Goal: Task Accomplishment & Management: Manage account settings

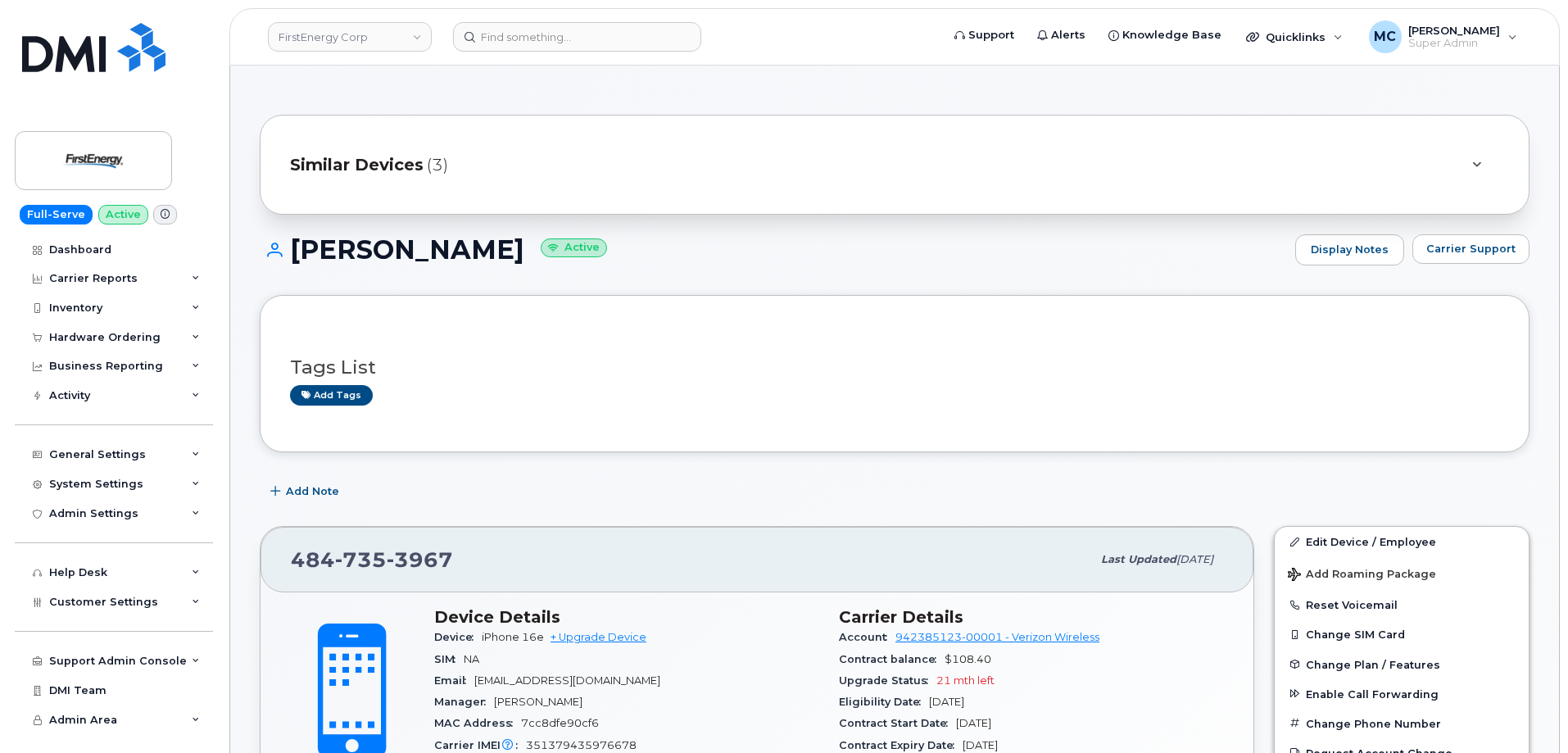
scroll to position [47, 0]
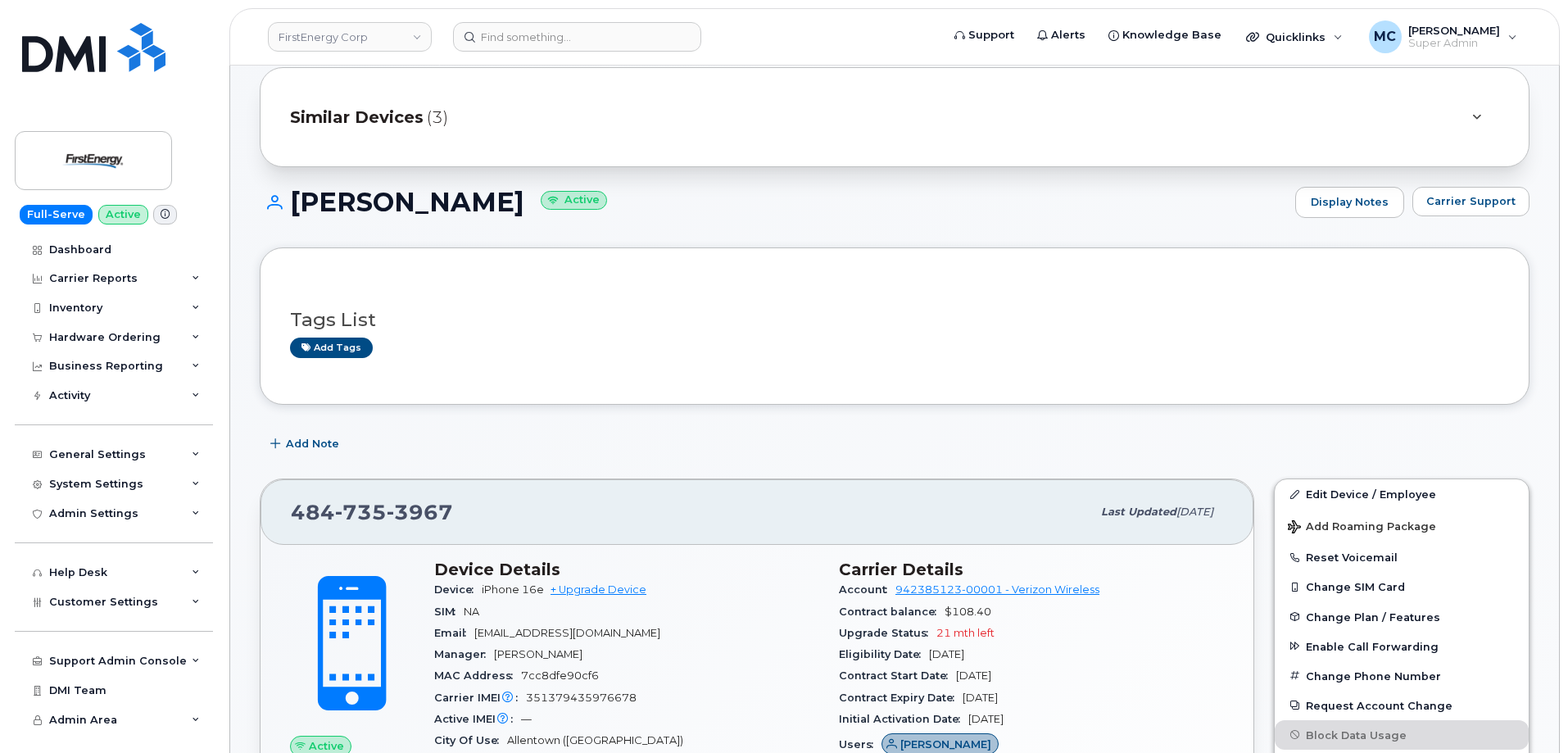
click at [1331, 493] on link "Edit Device / Employee" at bounding box center [1401, 494] width 254 height 30
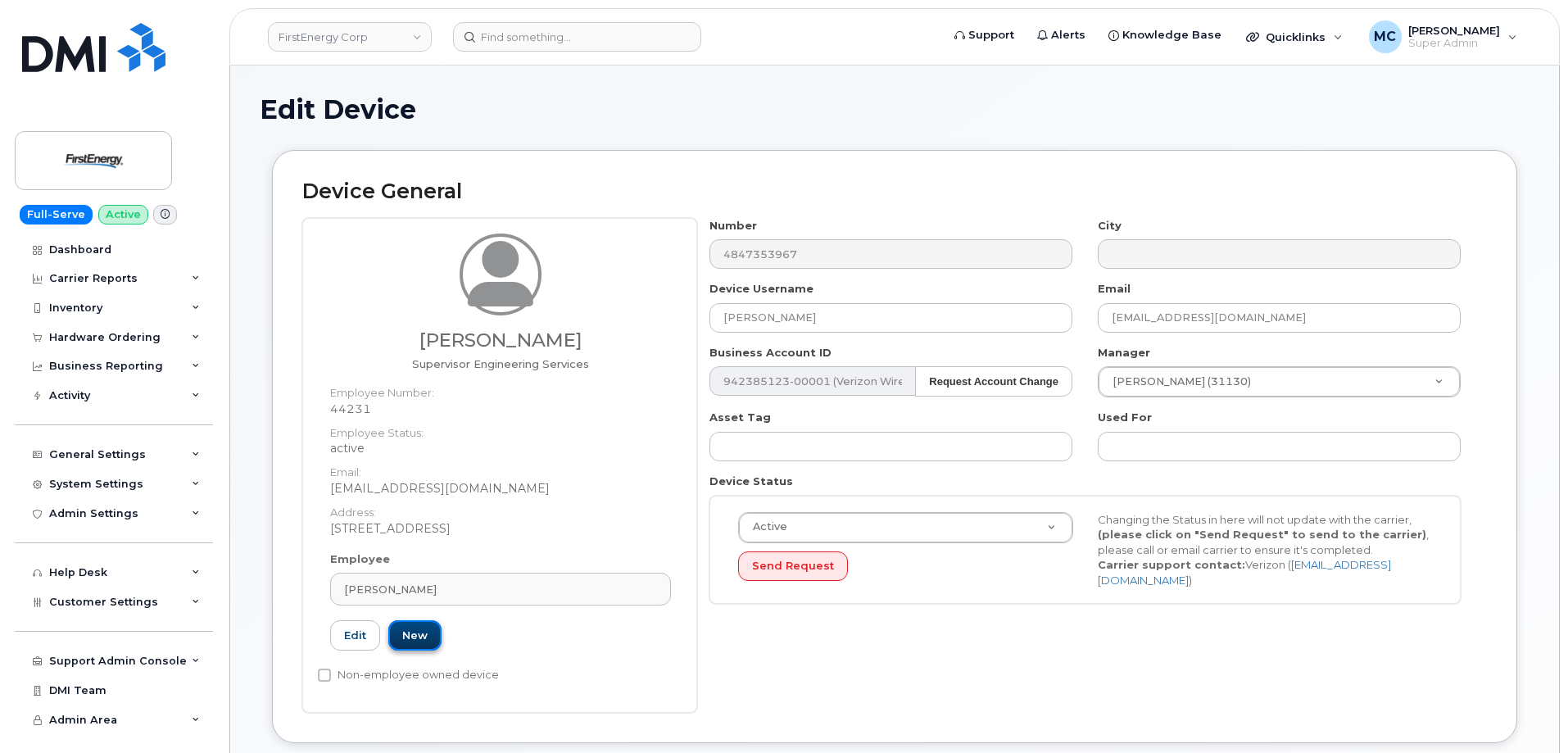
click at [415, 635] on link "New" at bounding box center [415, 635] width 53 height 31
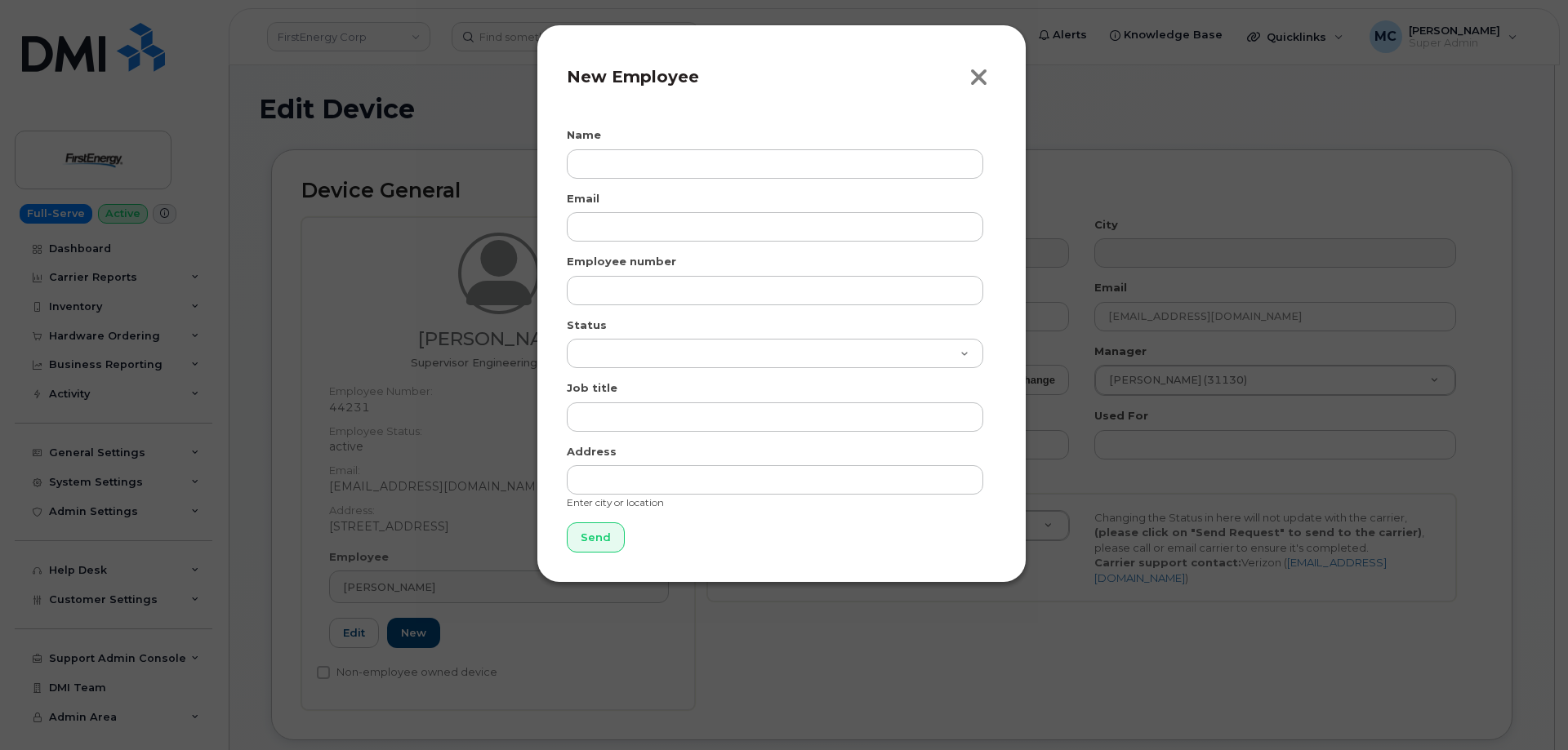
click at [980, 76] on icon "button" at bounding box center [978, 77] width 19 height 25
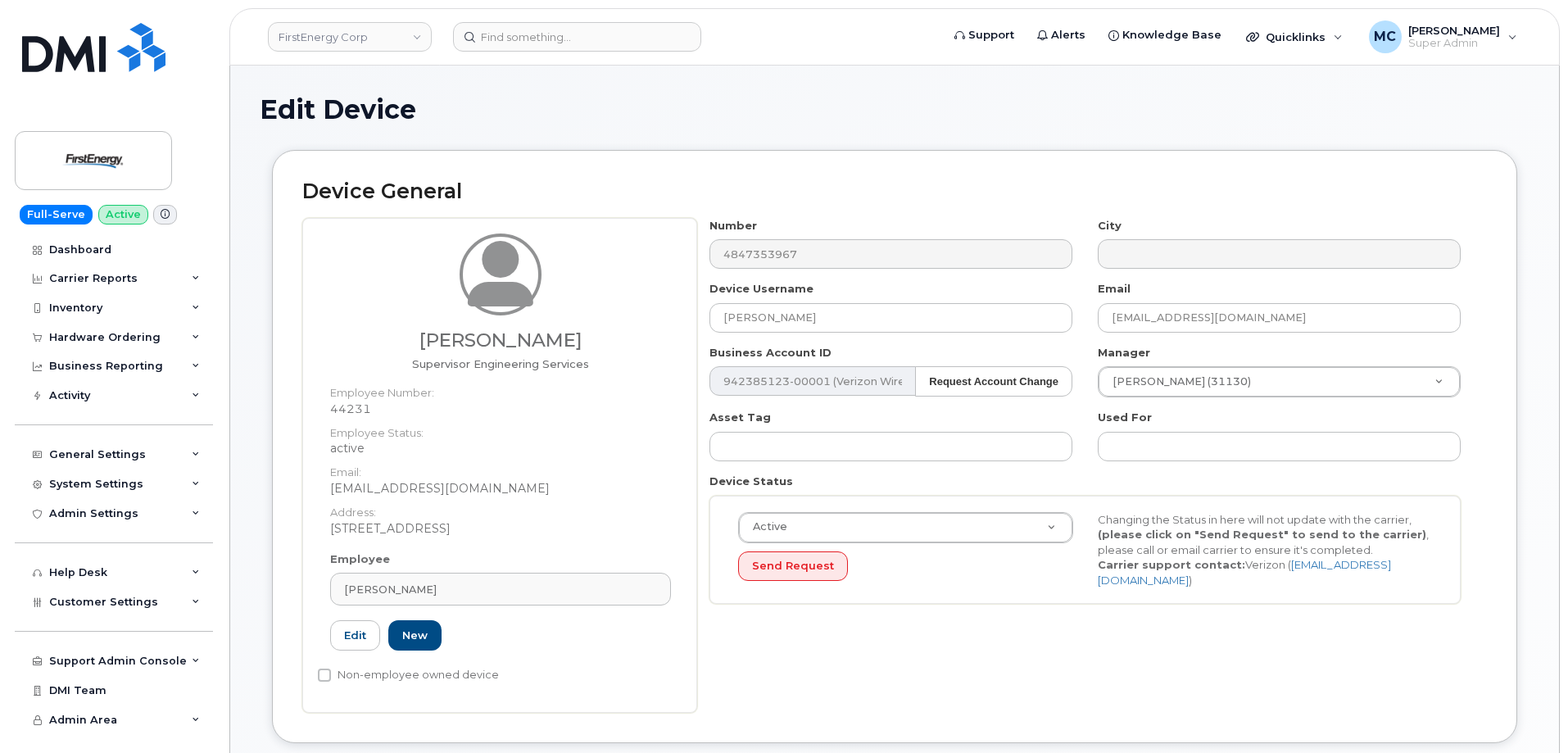
click at [615, 505] on dt "Address:" at bounding box center [501, 509] width 340 height 24
click at [426, 636] on link "New" at bounding box center [415, 635] width 53 height 31
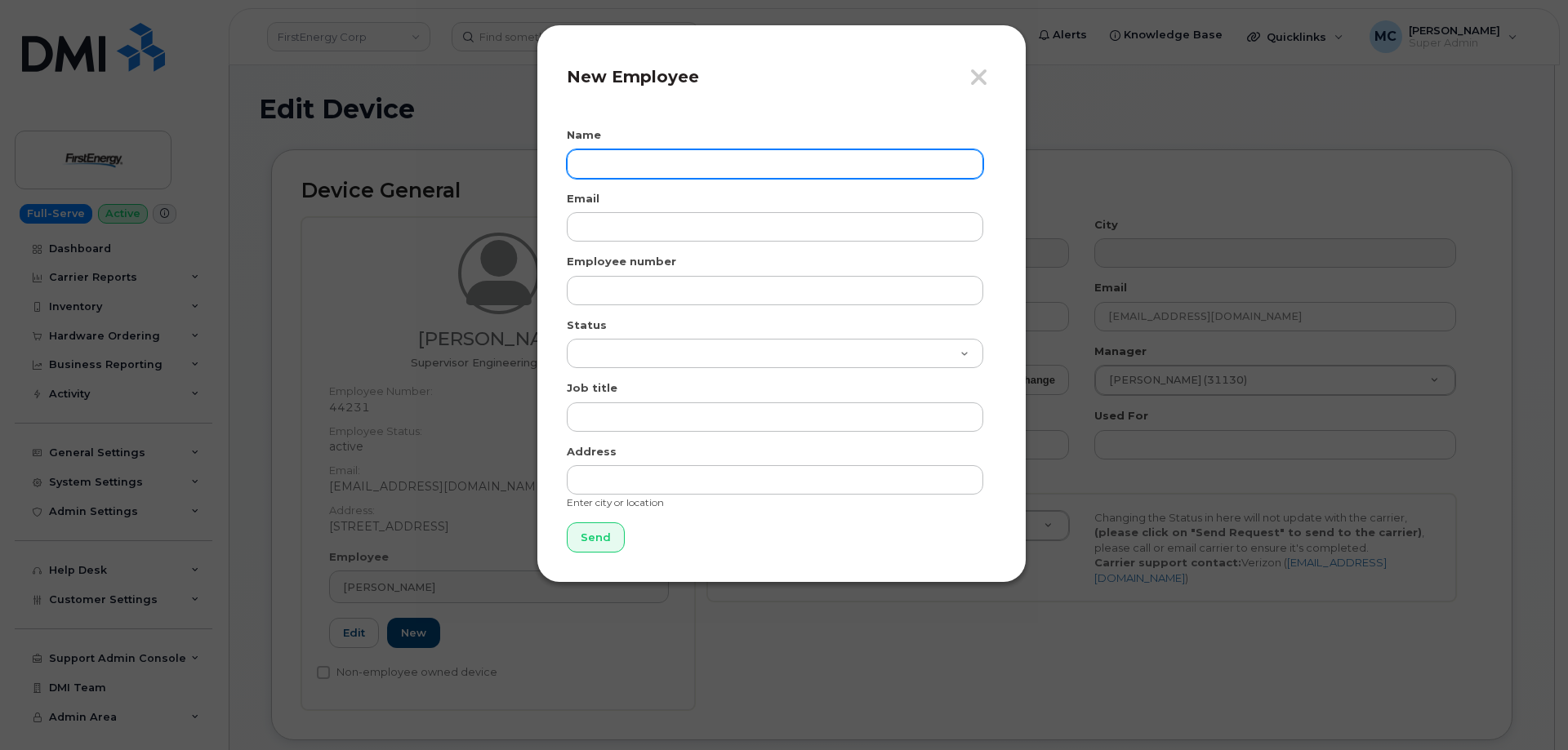
click at [733, 164] on input "text" at bounding box center [775, 165] width 416 height 30
paste input "[PERSON_NAME]"
type input "[PERSON_NAME]"
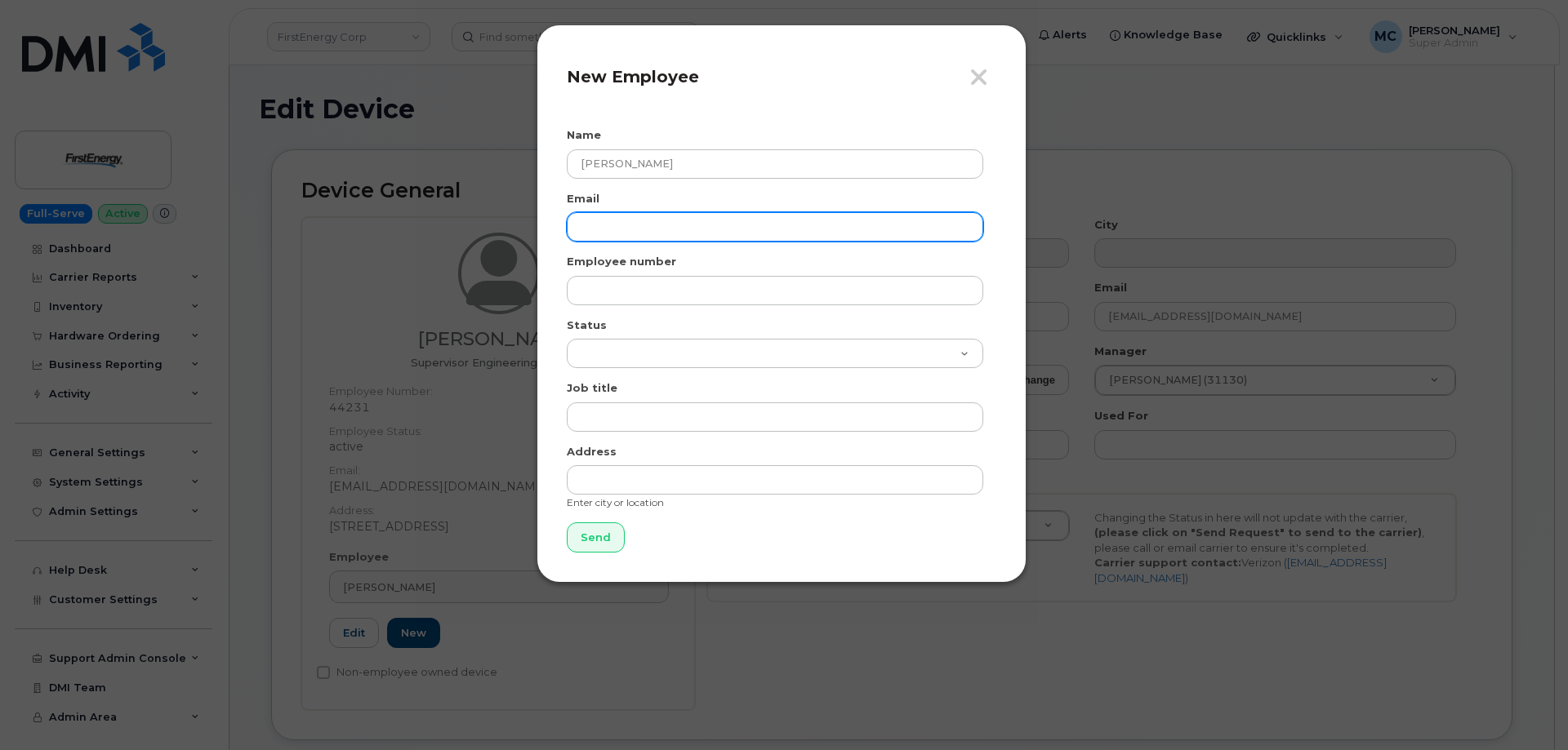
click at [734, 213] on input "email" at bounding box center [775, 227] width 416 height 30
click at [853, 218] on input "email" at bounding box center [775, 227] width 416 height 30
paste input "[EMAIL_ADDRESS][DOMAIN_NAME]"
type input "[EMAIL_ADDRESS][DOMAIN_NAME]"
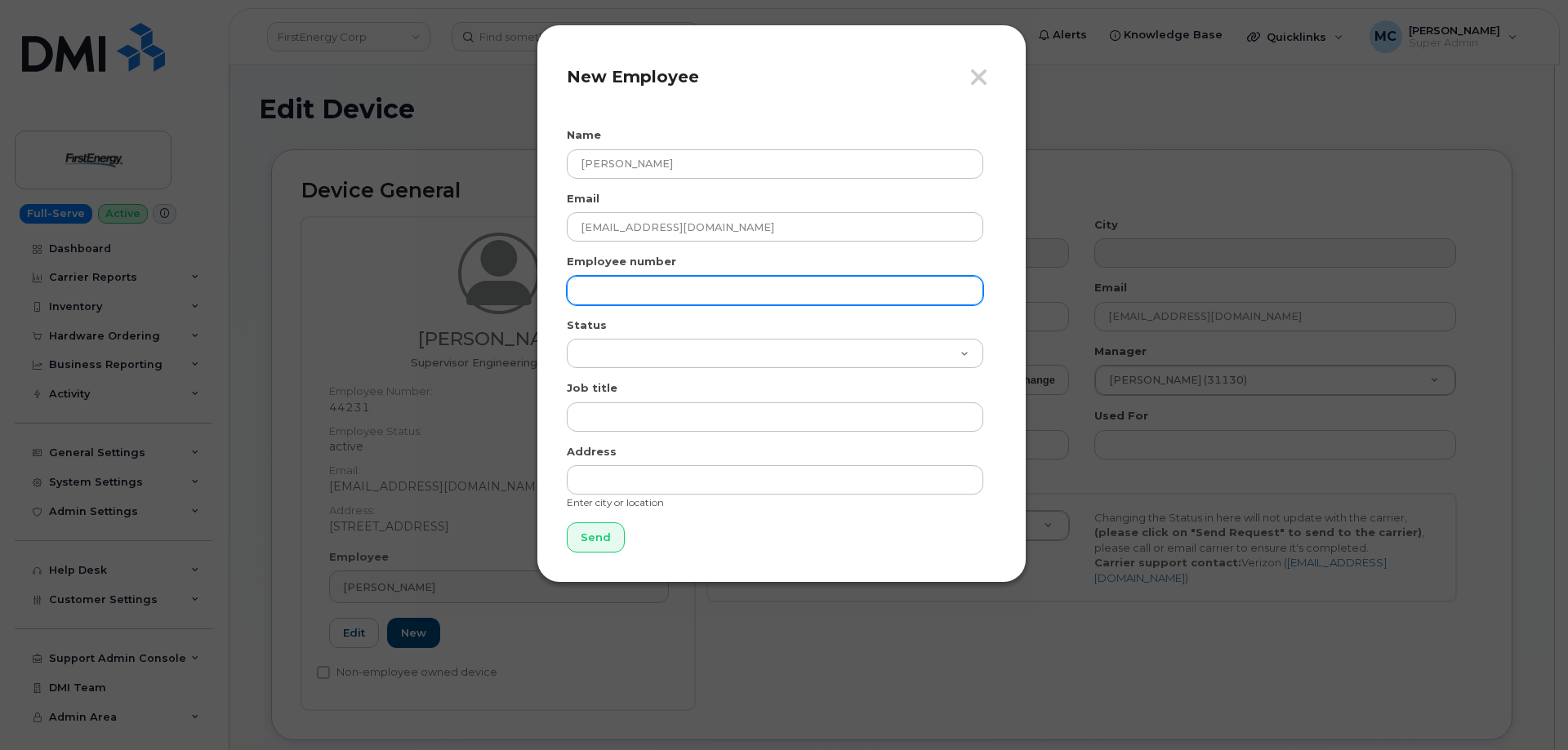
click at [730, 286] on input "text" at bounding box center [775, 291] width 416 height 30
paste input "1021910"
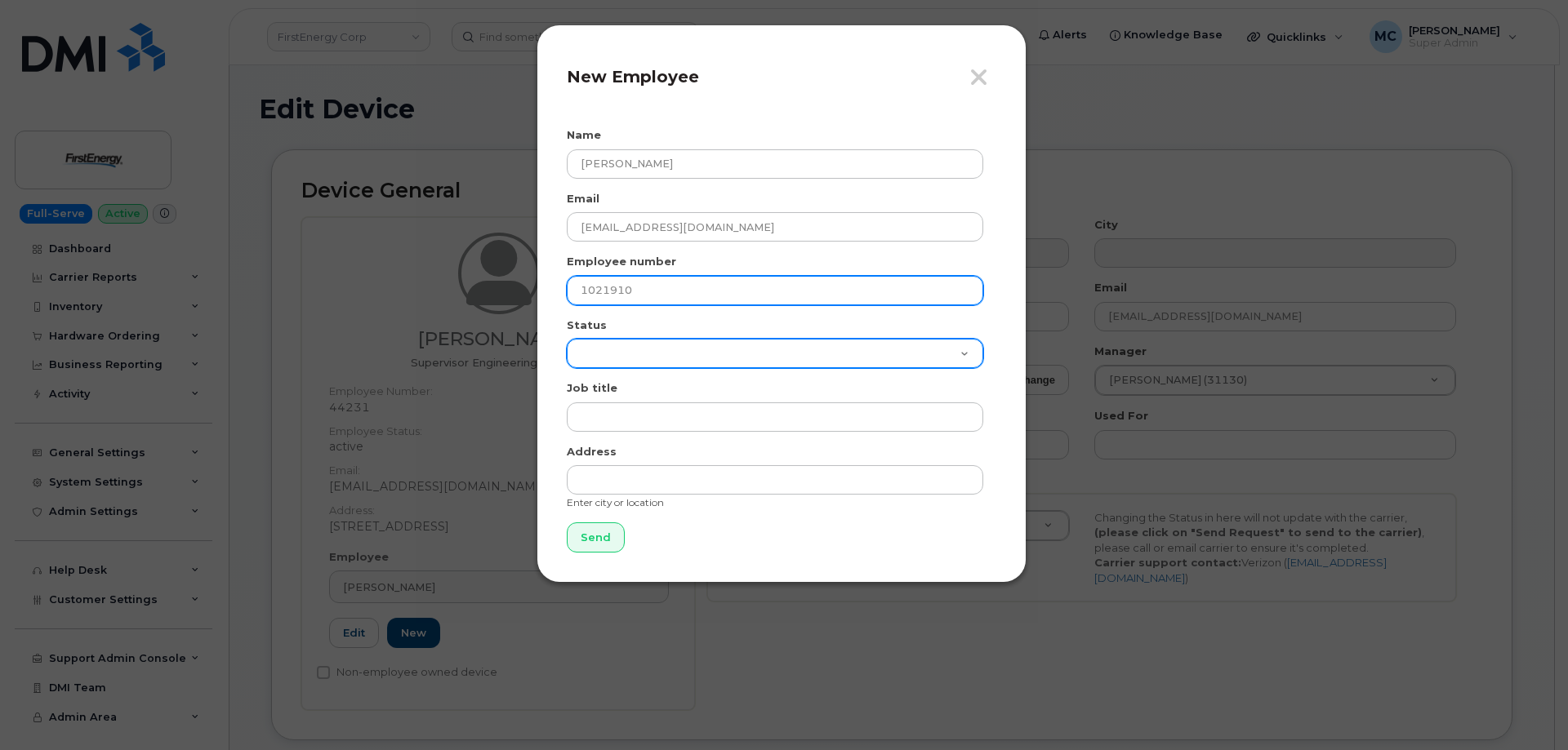
type input "1021910"
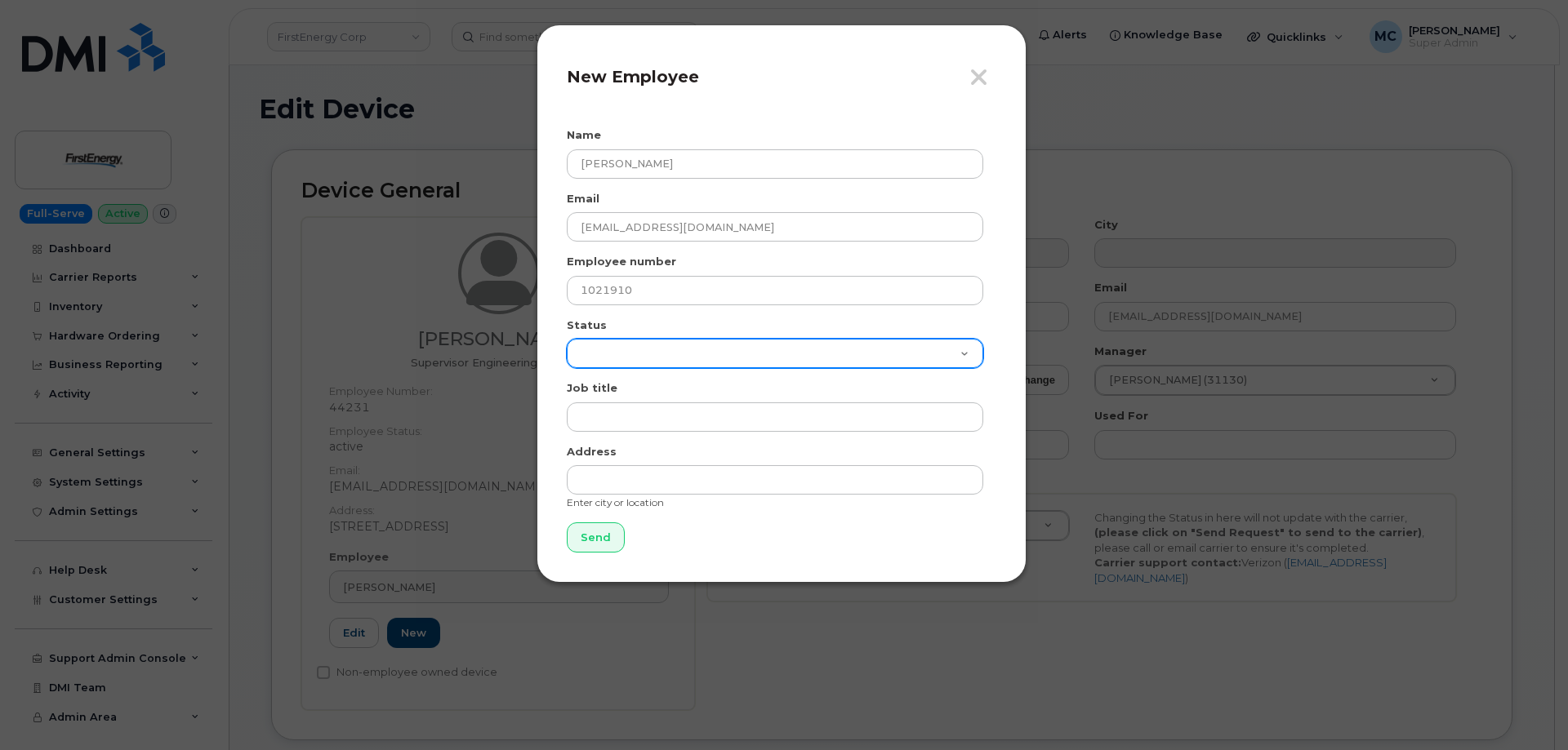
click at [953, 359] on select "Active On-Leave Long Term Short Term Maternity Leave Temp Layoff Inactive" at bounding box center [775, 354] width 416 height 30
select select "active"
click at [567, 339] on select "Active On-Leave Long Term Short Term Maternity Leave Temp Layoff Inactive" at bounding box center [775, 354] width 416 height 30
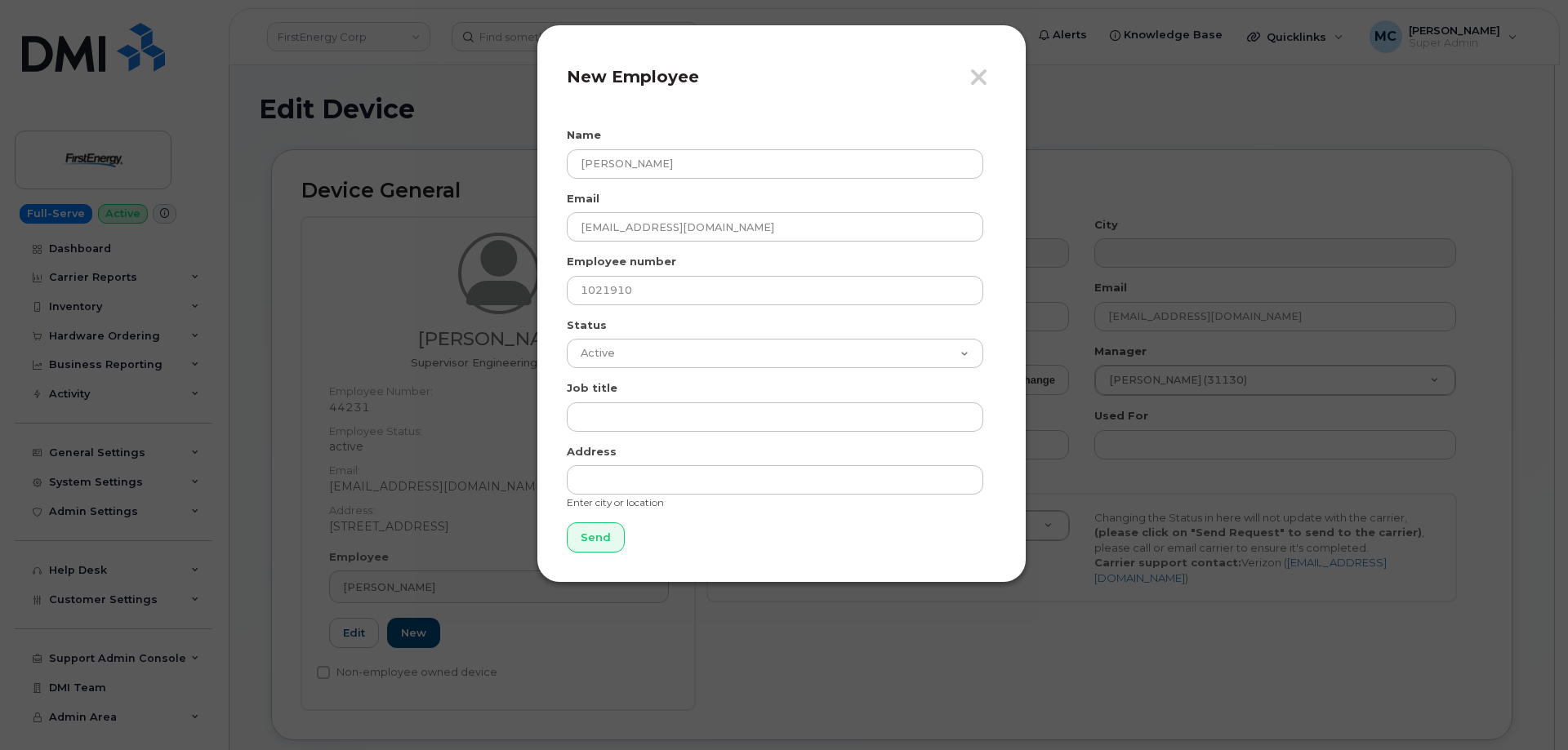
click at [744, 535] on form "Name Pedro A Rodriguez III Email prodriguez_iii@firstenergycorp.com Employee nu…" at bounding box center [782, 339] width 430 height 425
click at [977, 72] on icon "button" at bounding box center [978, 77] width 19 height 25
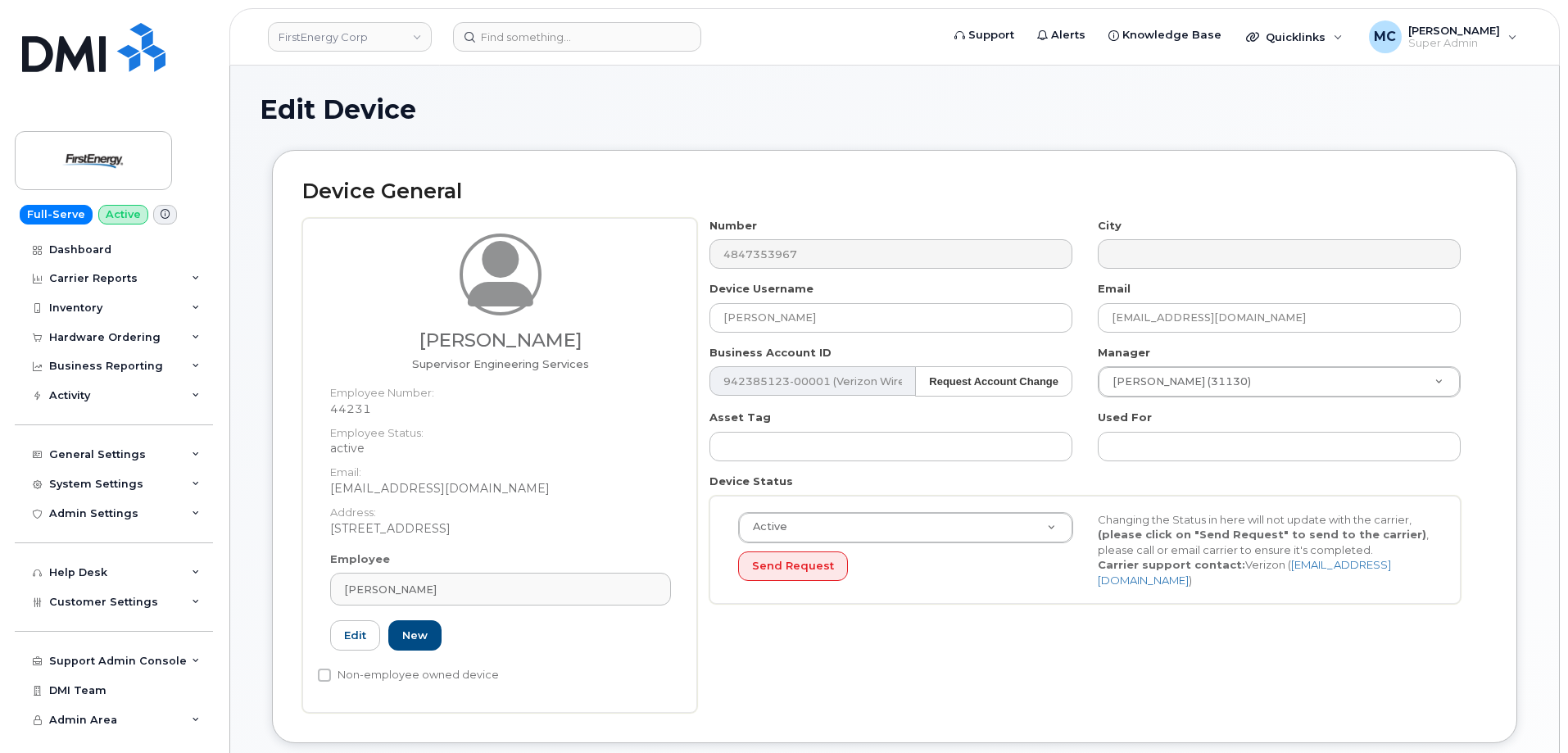
click at [636, 458] on dt "Email:" at bounding box center [501, 468] width 340 height 24
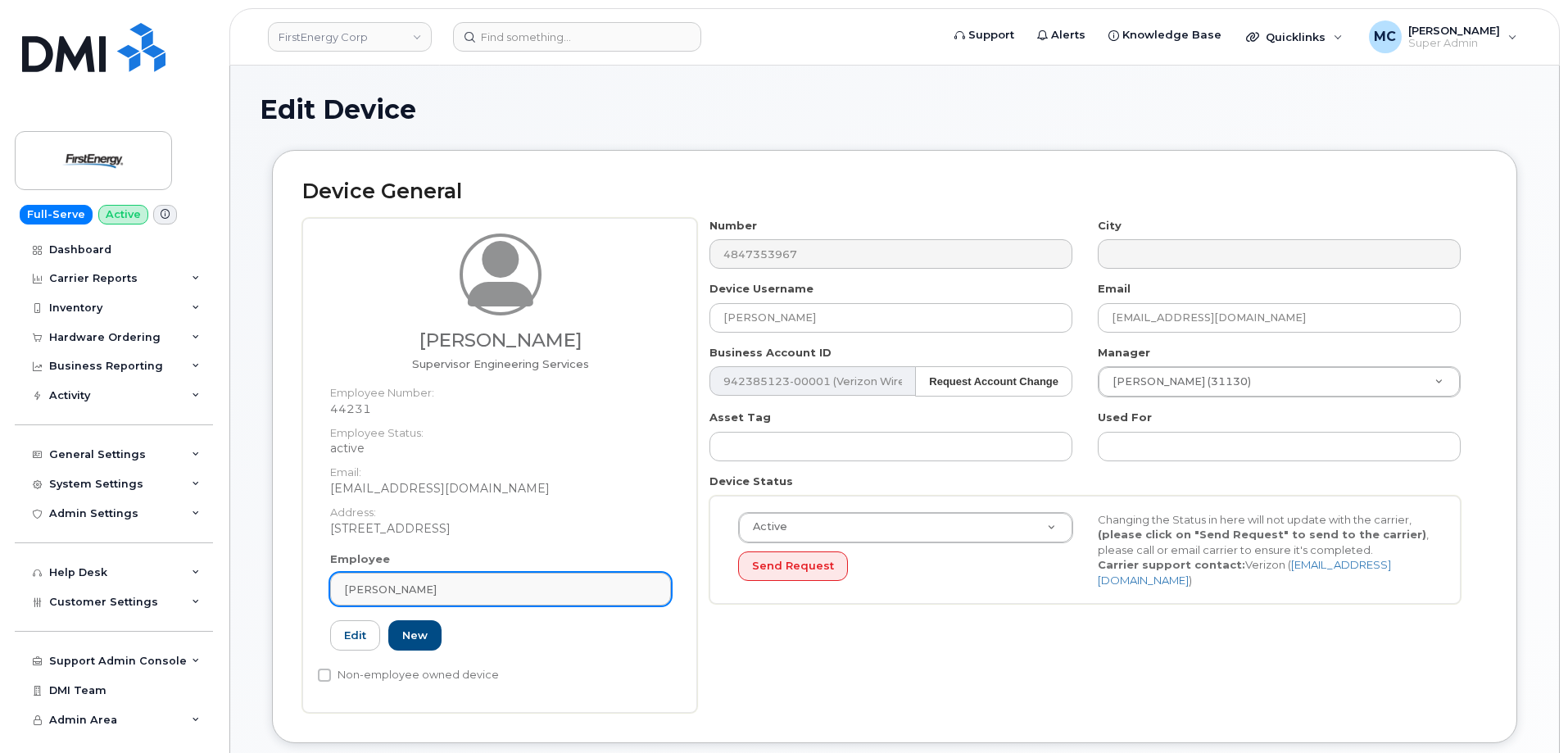
click at [586, 586] on div "[PERSON_NAME]" at bounding box center [501, 590] width 313 height 16
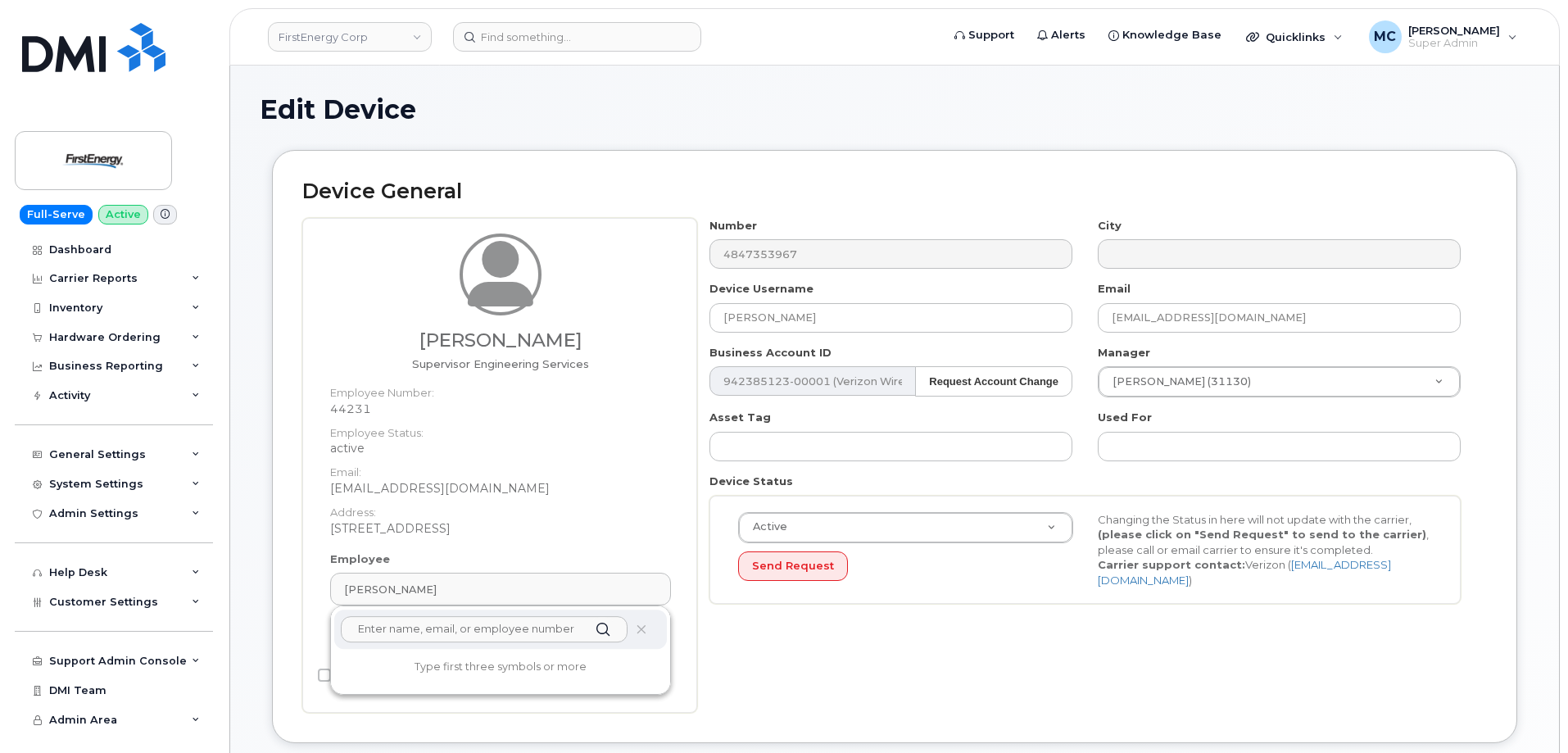
click at [496, 633] on input "text" at bounding box center [484, 629] width 287 height 26
paste input "[EMAIL_ADDRESS][DOMAIN_NAME]"
type input "[EMAIL_ADDRESS][DOMAIN_NAME]"
drag, startPoint x: 564, startPoint y: 631, endPoint x: 242, endPoint y: 630, distance: 322.0
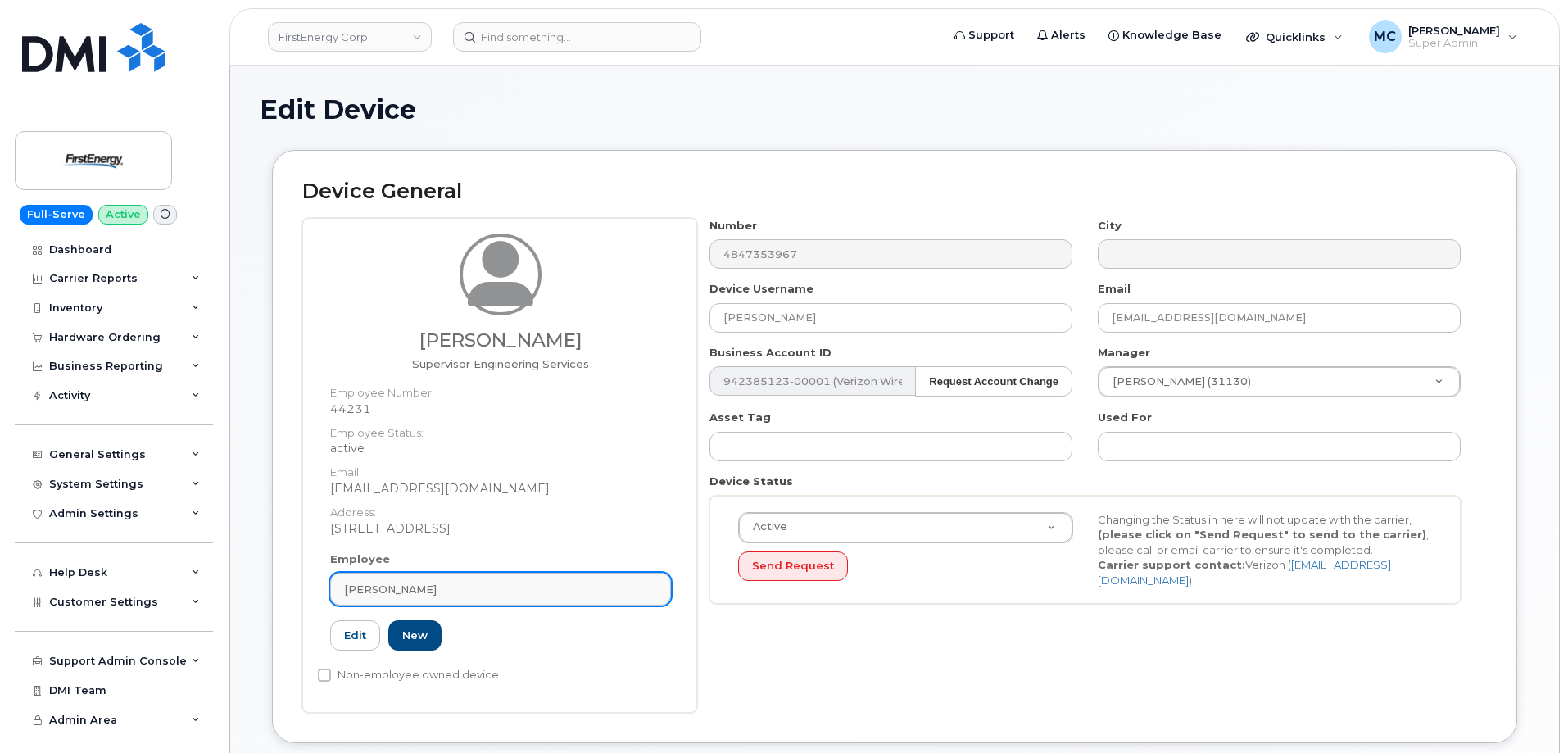
click at [546, 593] on div "[PERSON_NAME]" at bounding box center [501, 590] width 313 height 16
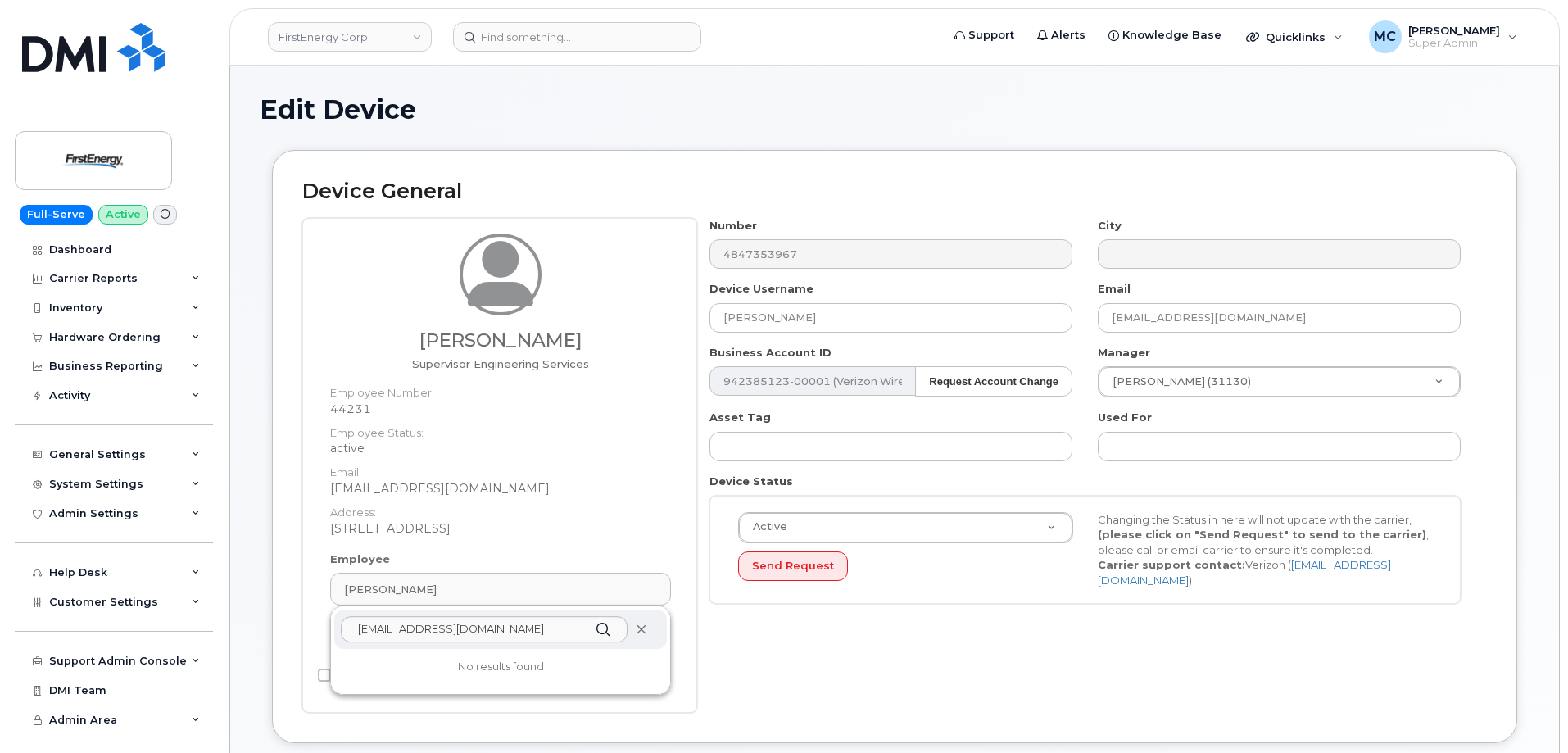
click at [640, 631] on icon at bounding box center [641, 629] width 11 height 11
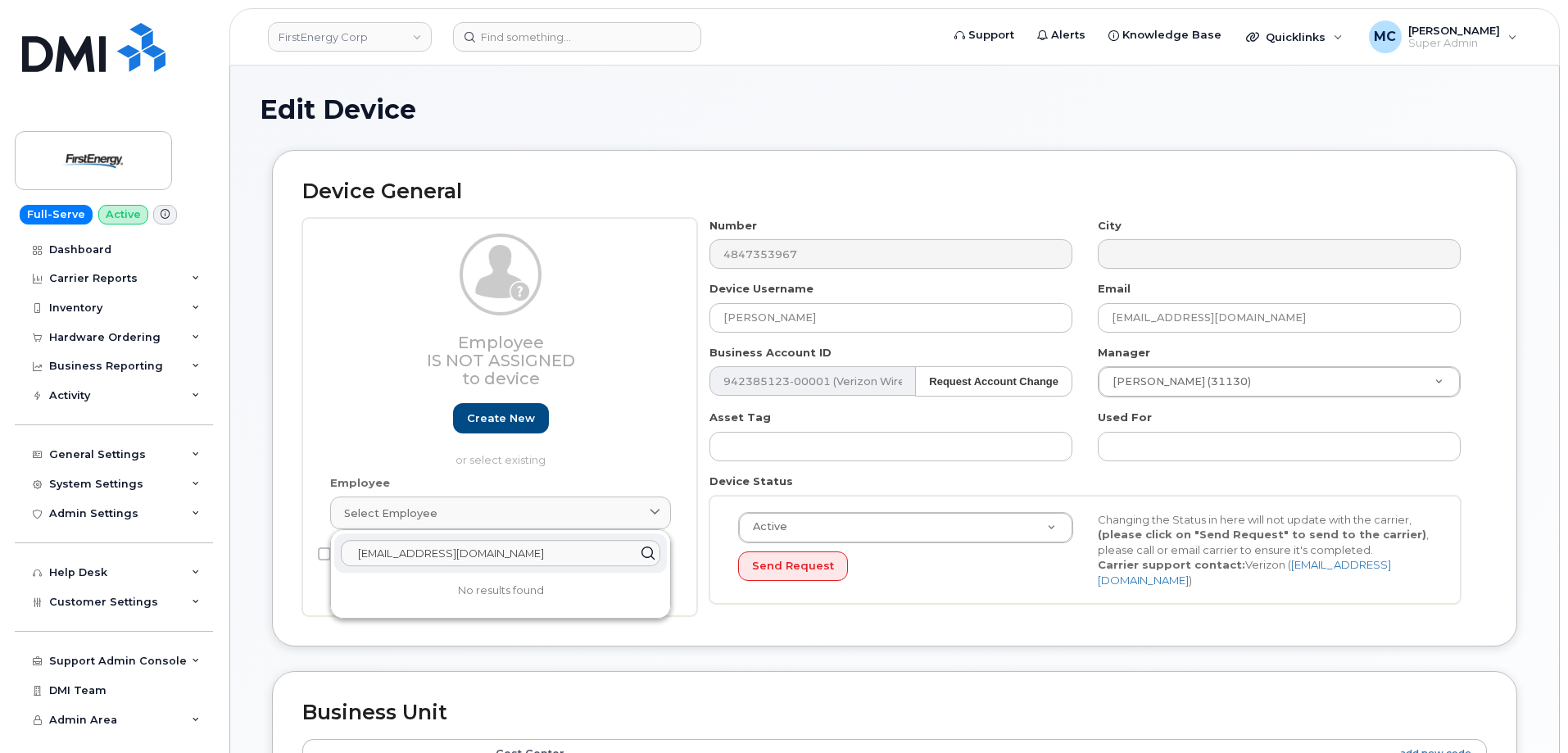
click at [750, 657] on div "Device General Employee Is not assigned to device Create new or select existing…" at bounding box center [894, 411] width 1270 height 521
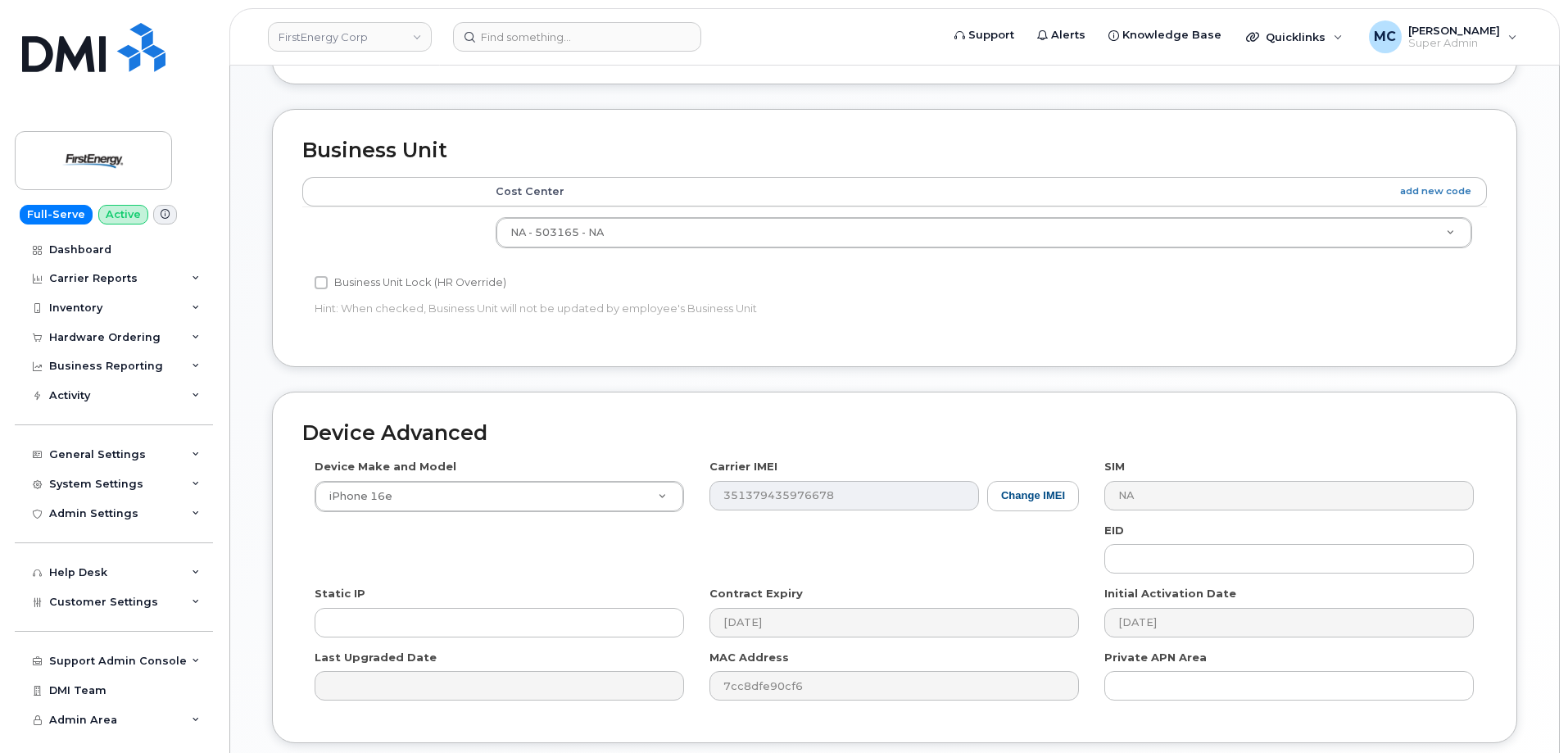
scroll to position [689, 0]
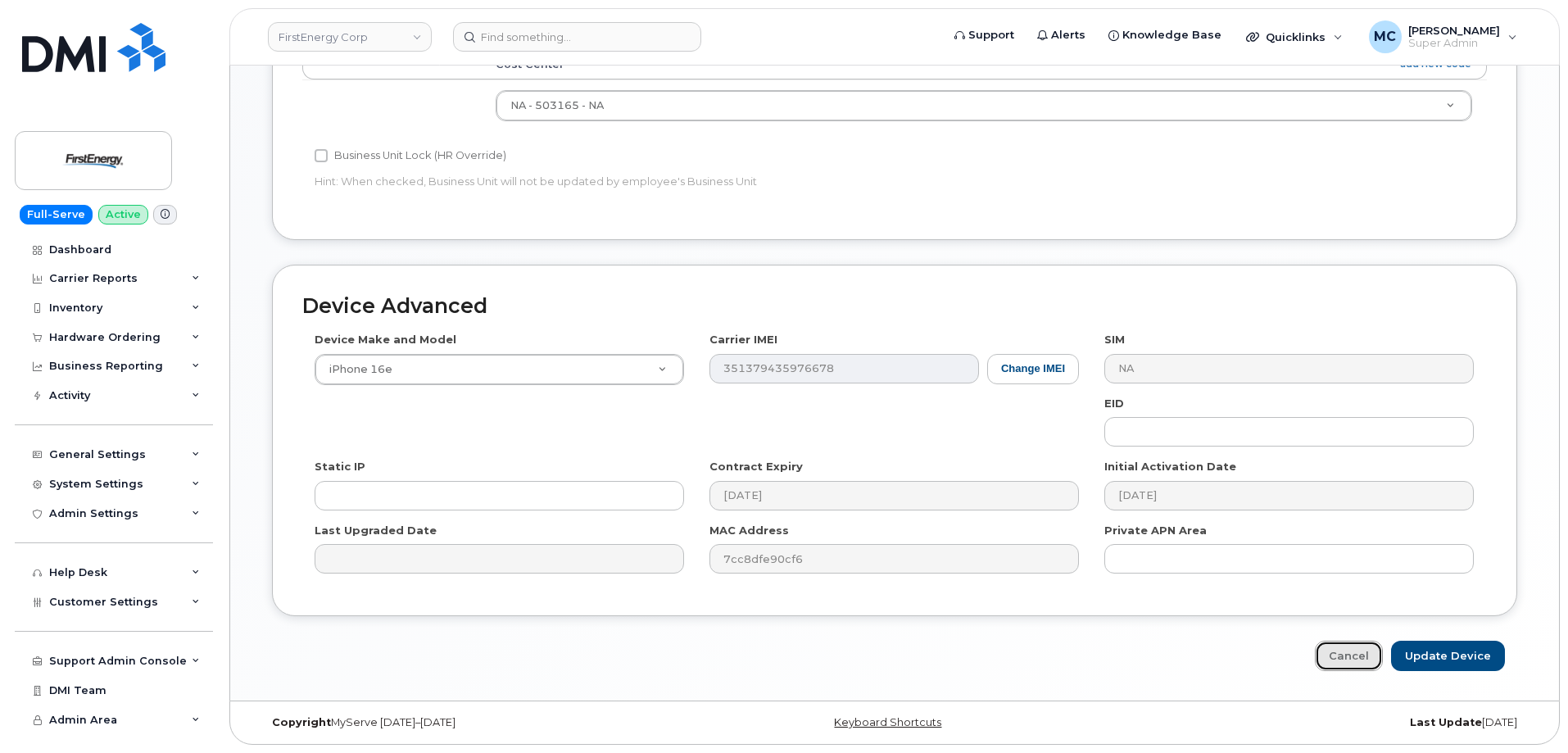
click at [1358, 655] on link "Cancel" at bounding box center [1348, 656] width 68 height 31
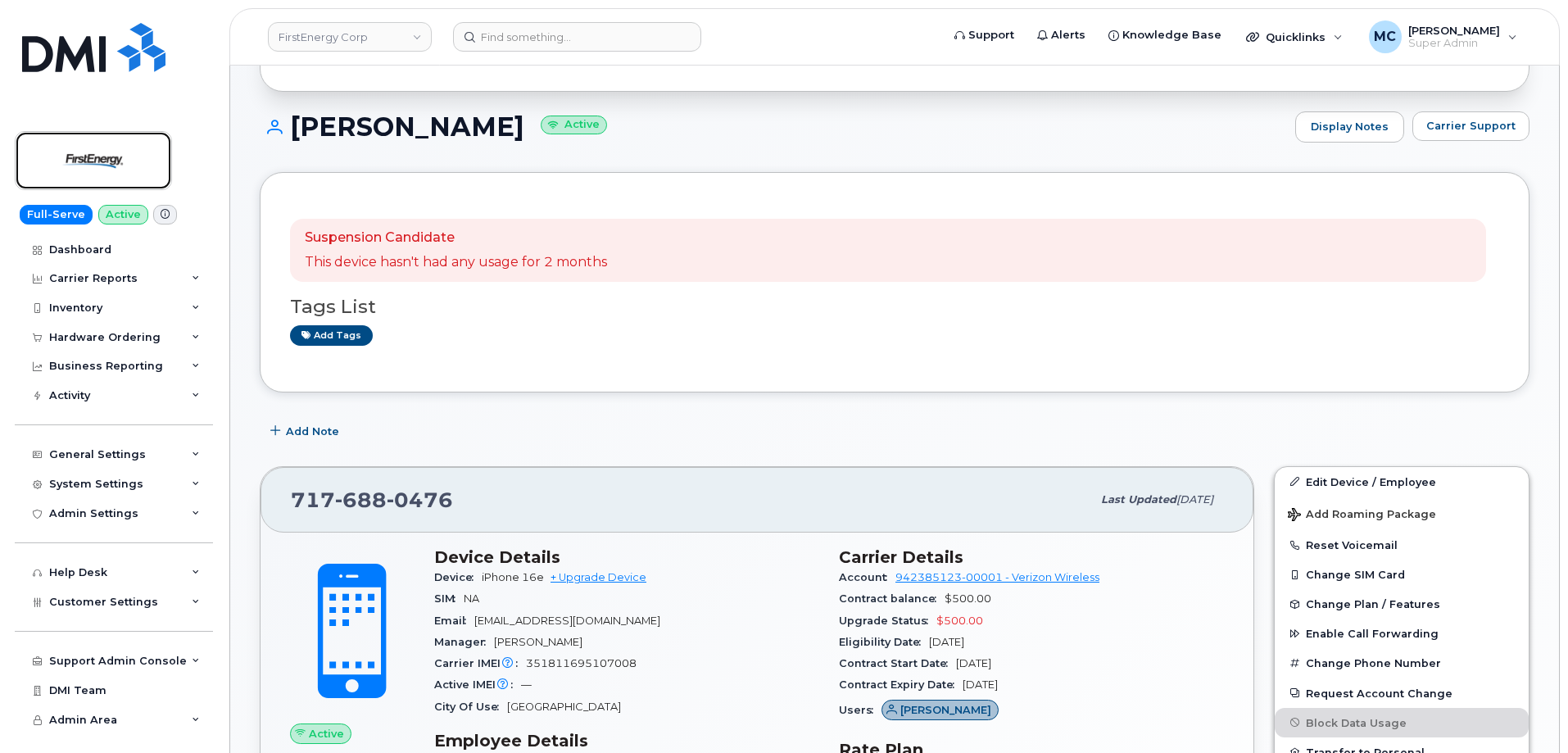
scroll to position [369, 0]
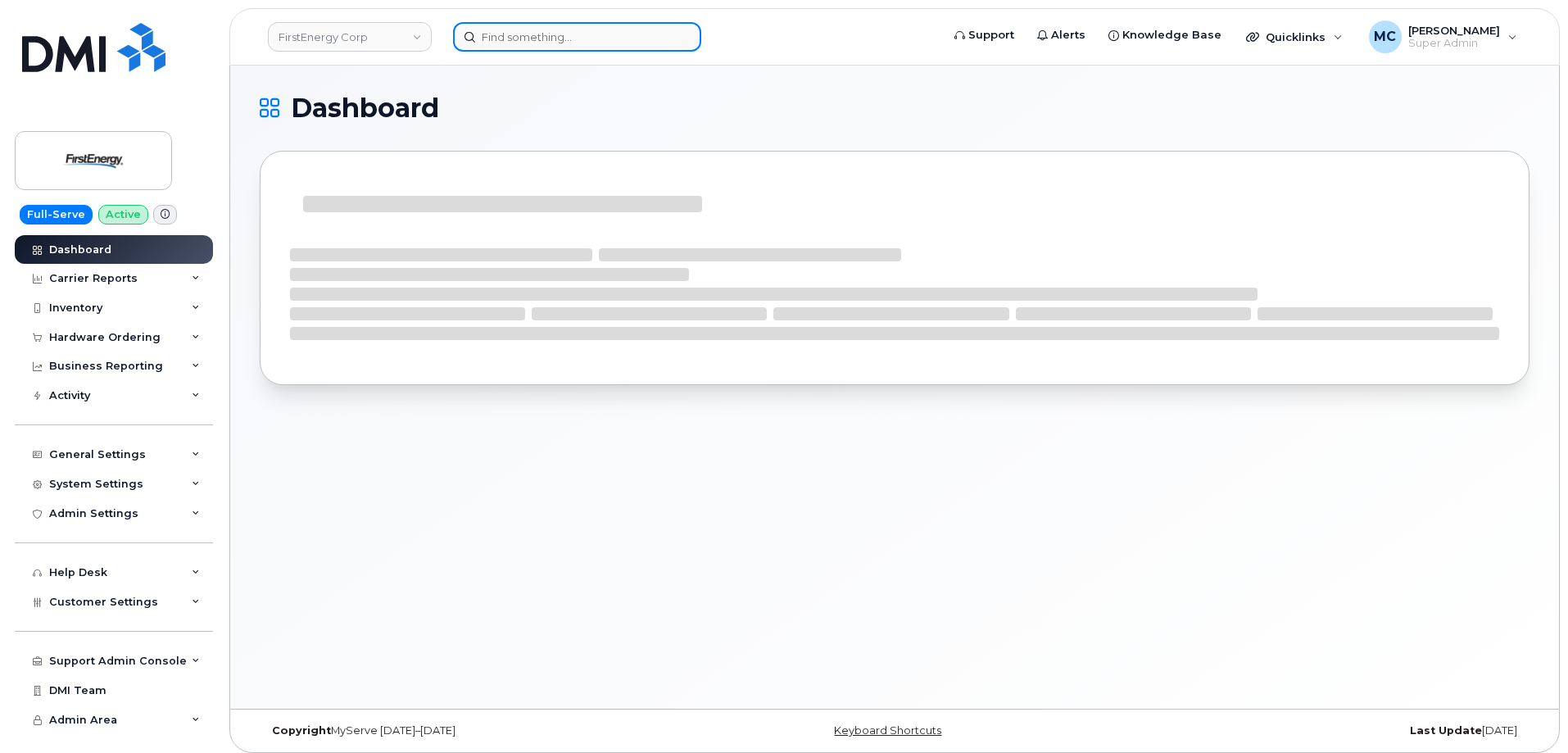
click at [566, 46] on input at bounding box center [577, 37] width 248 height 30
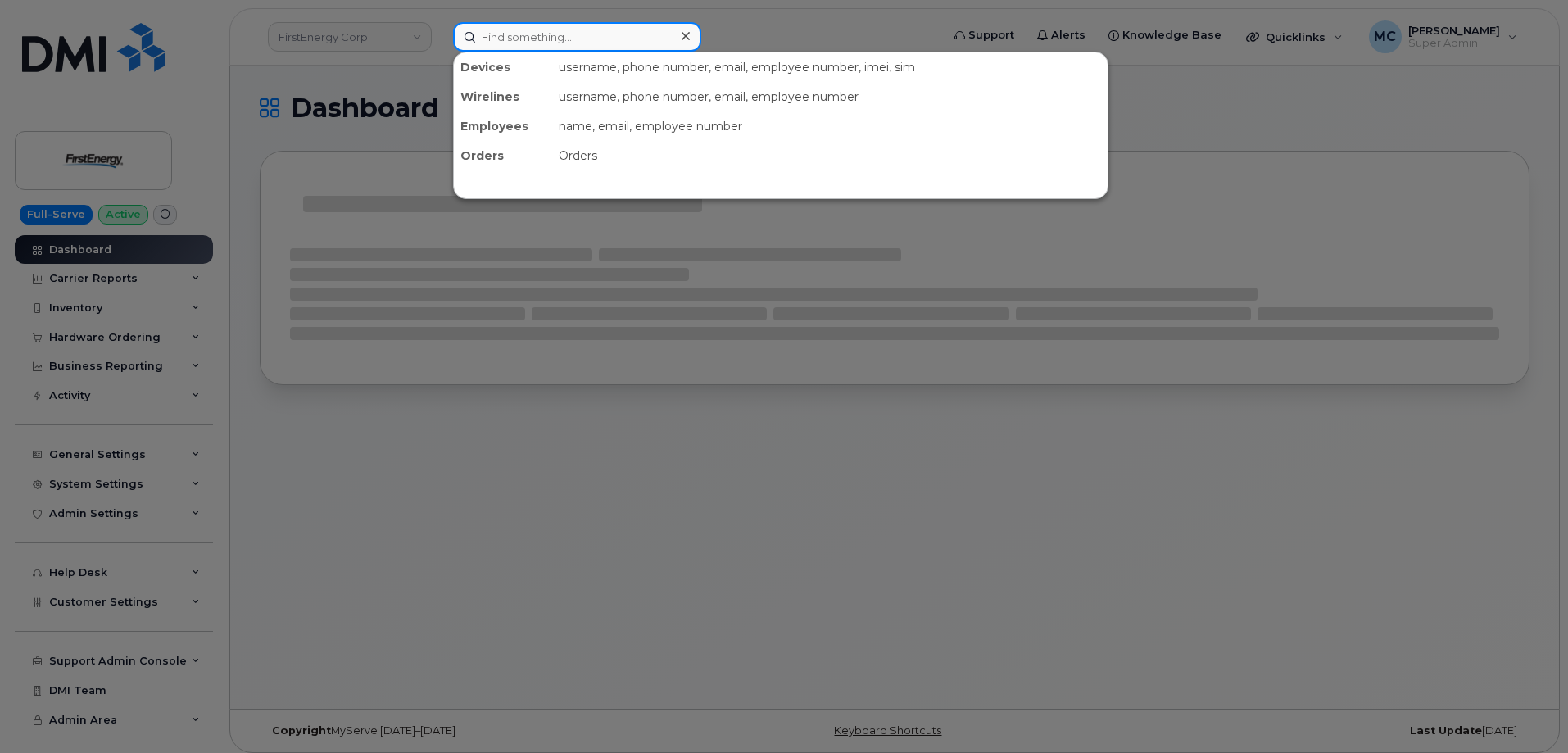
paste input "1021910"
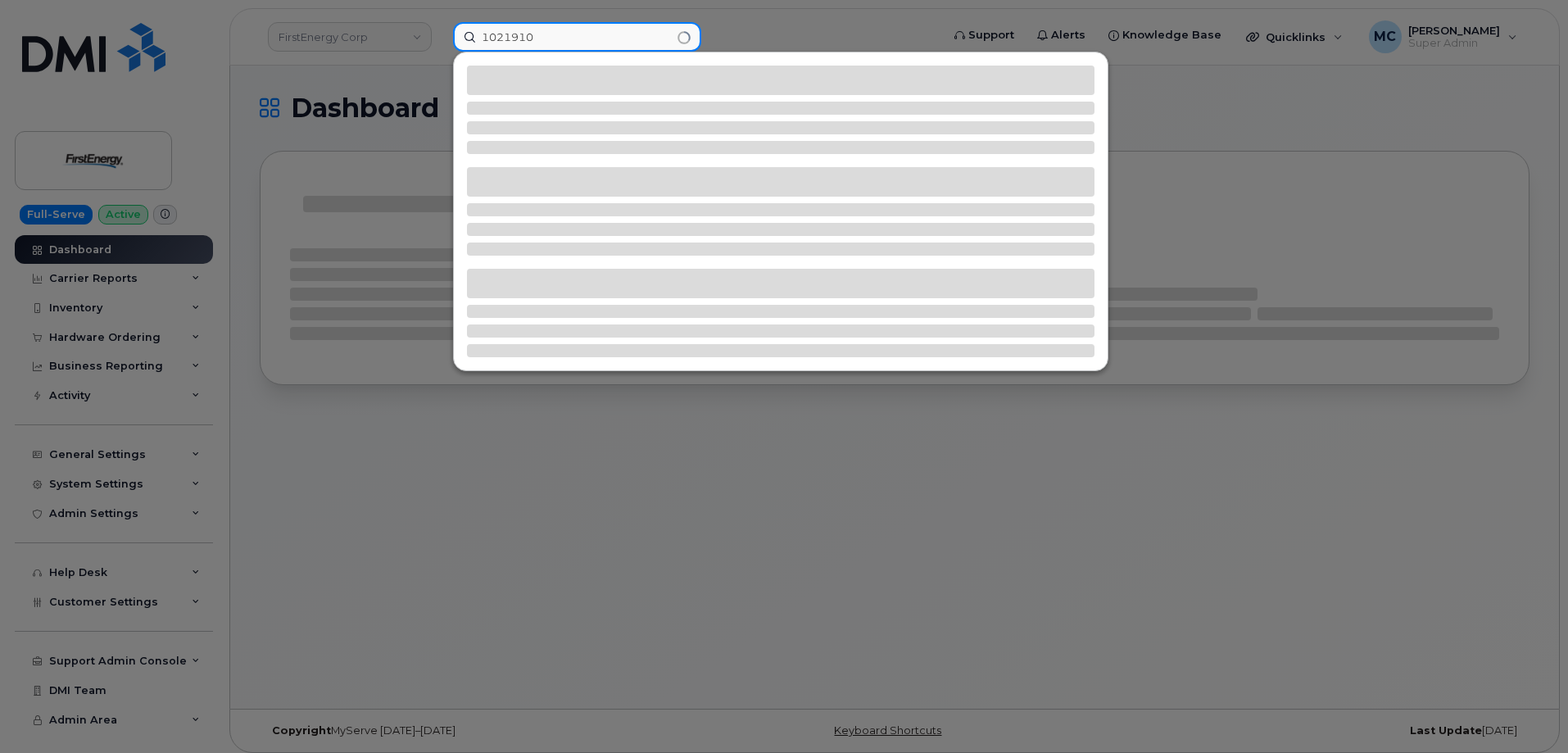
type input "1021910"
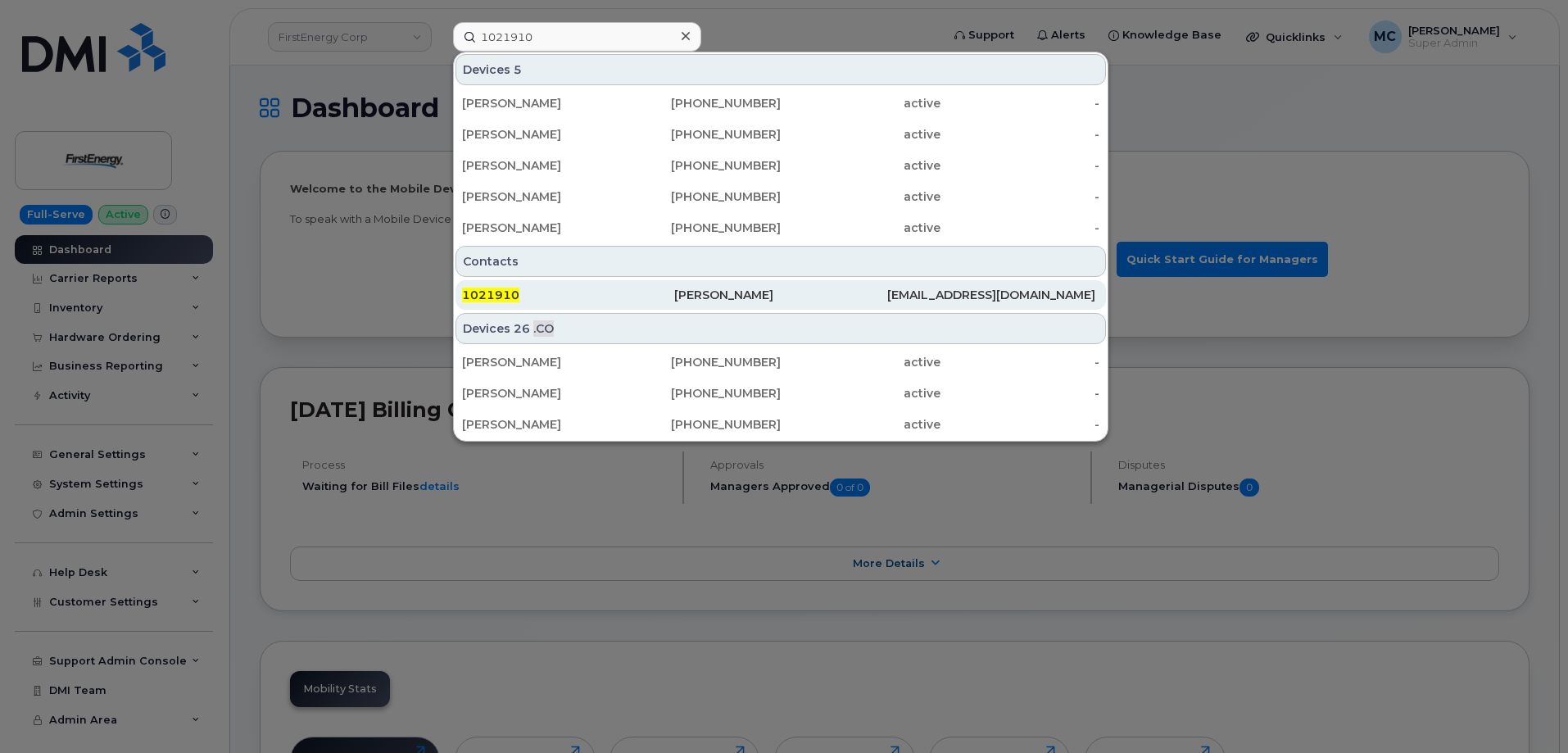
click at [726, 293] on div "[PERSON_NAME]" at bounding box center [780, 295] width 212 height 17
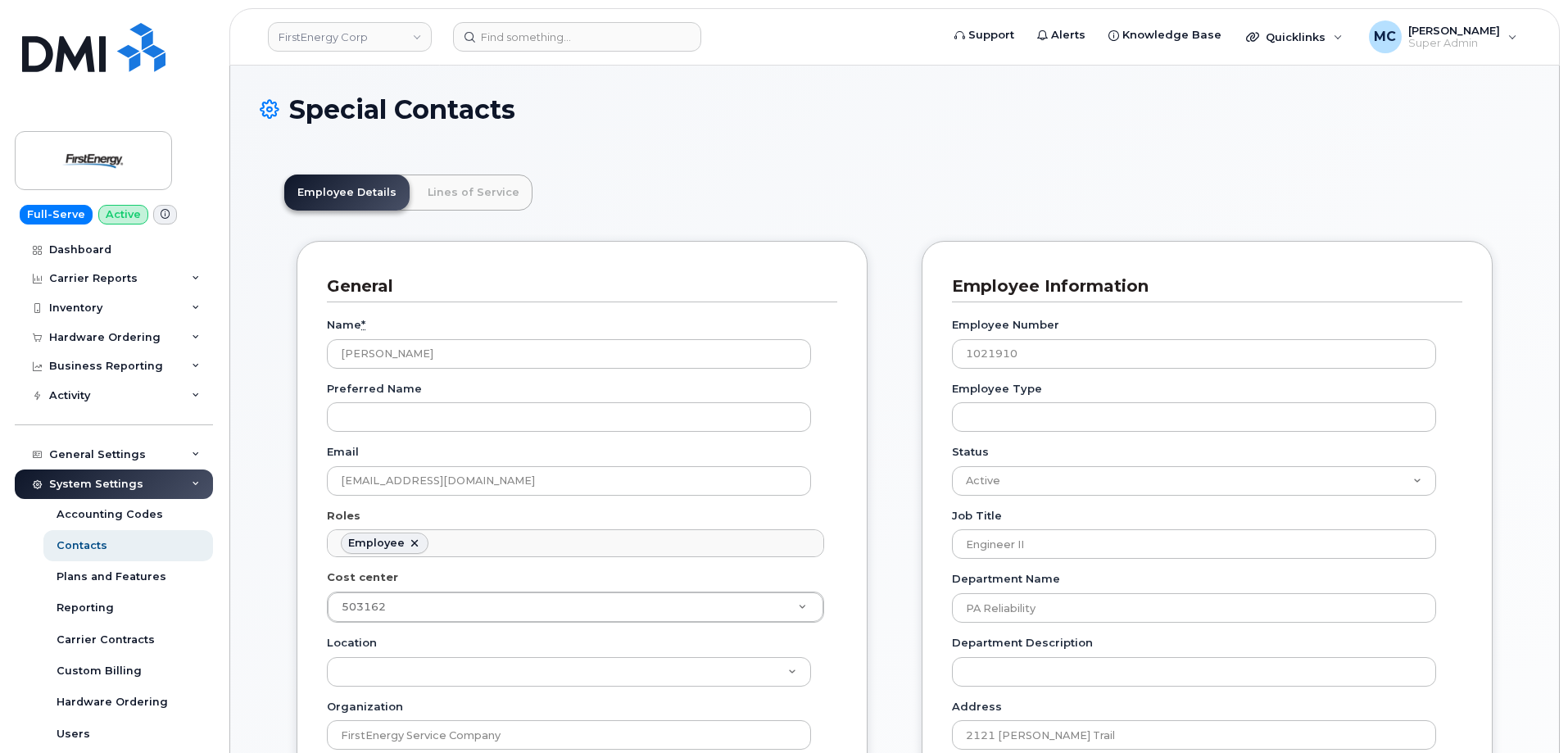
scroll to position [48, 0]
drag, startPoint x: 490, startPoint y: 356, endPoint x: 168, endPoint y: 354, distance: 322.0
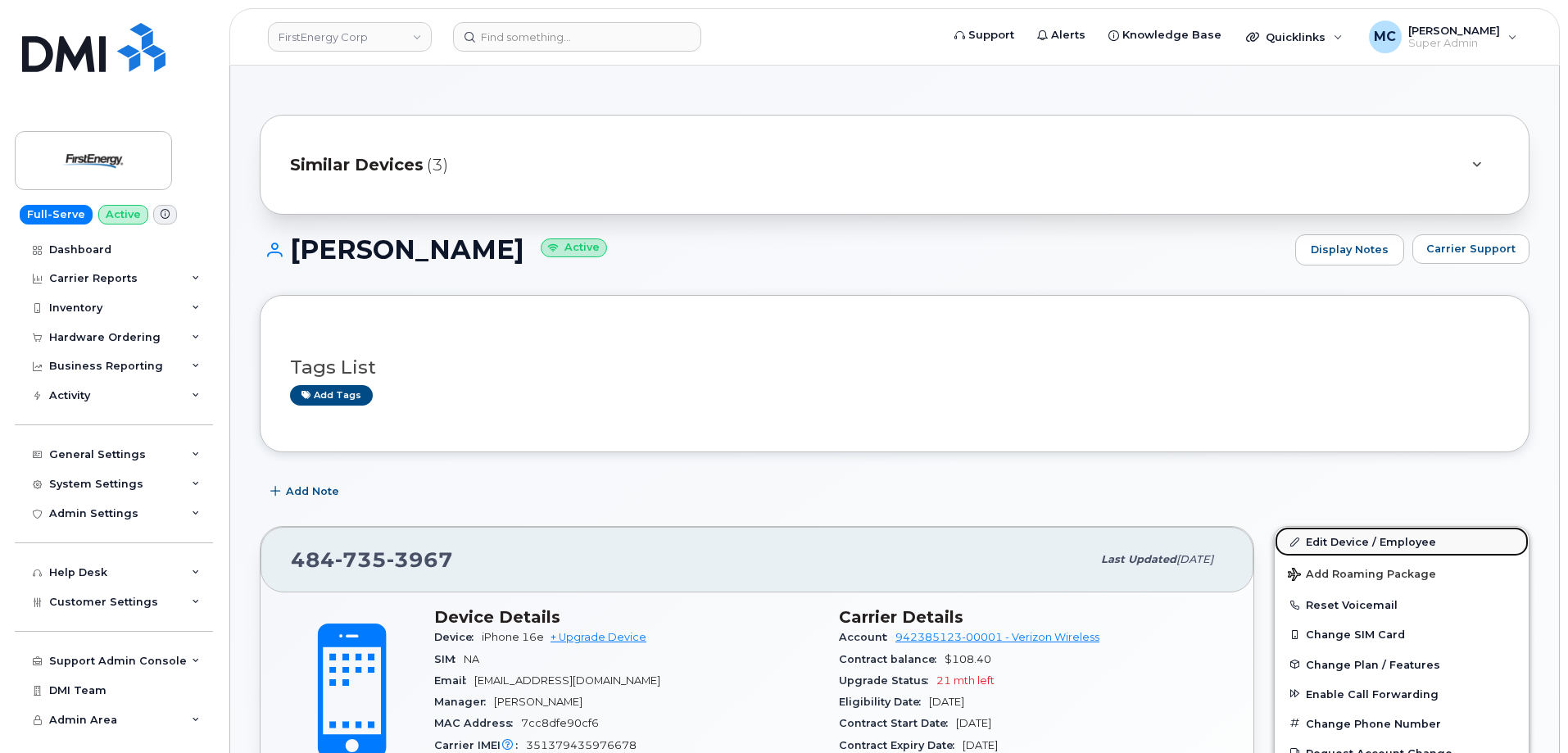
click at [1370, 541] on link "Edit Device / Employee" at bounding box center [1401, 541] width 254 height 30
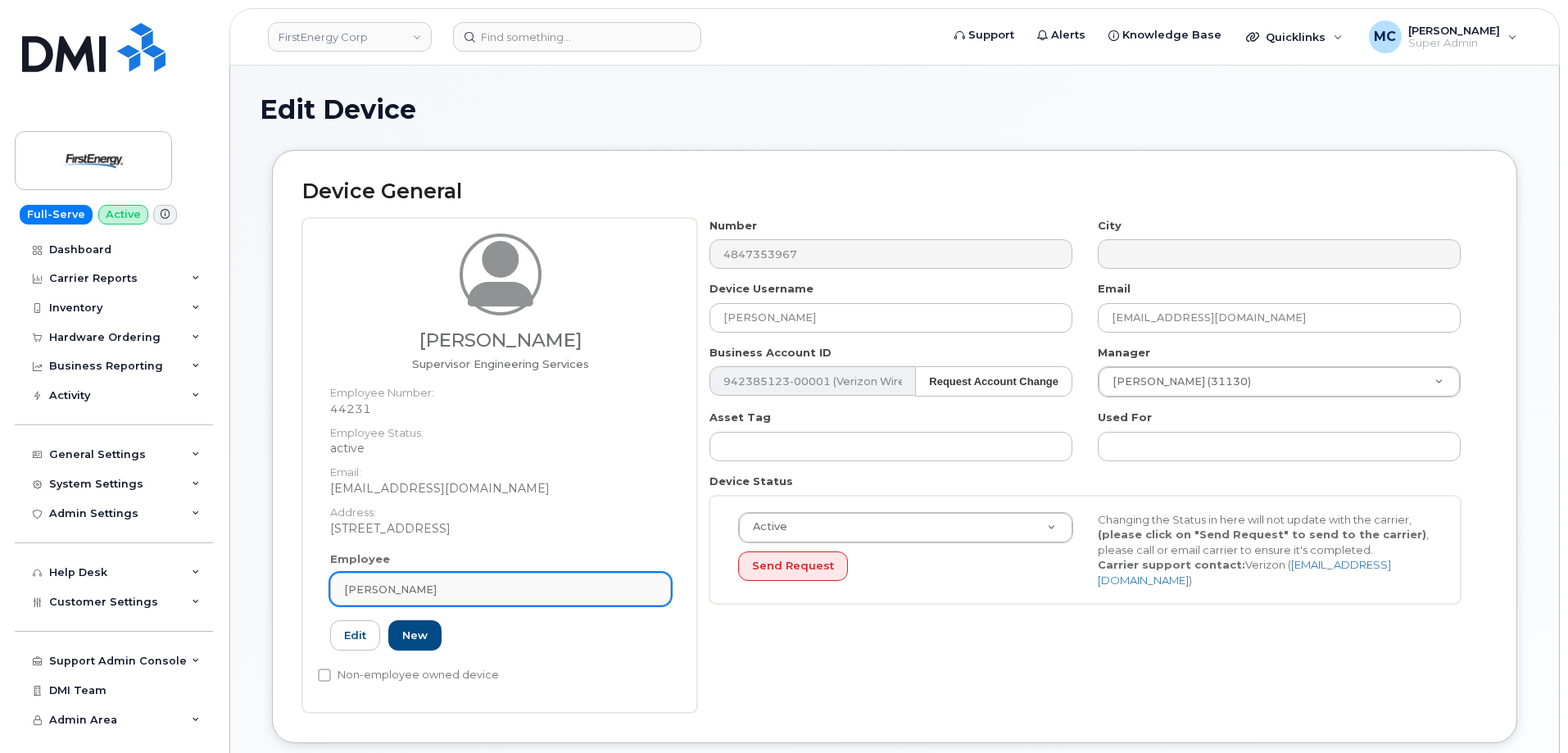
click at [600, 584] on div "[PERSON_NAME]" at bounding box center [501, 590] width 313 height 16
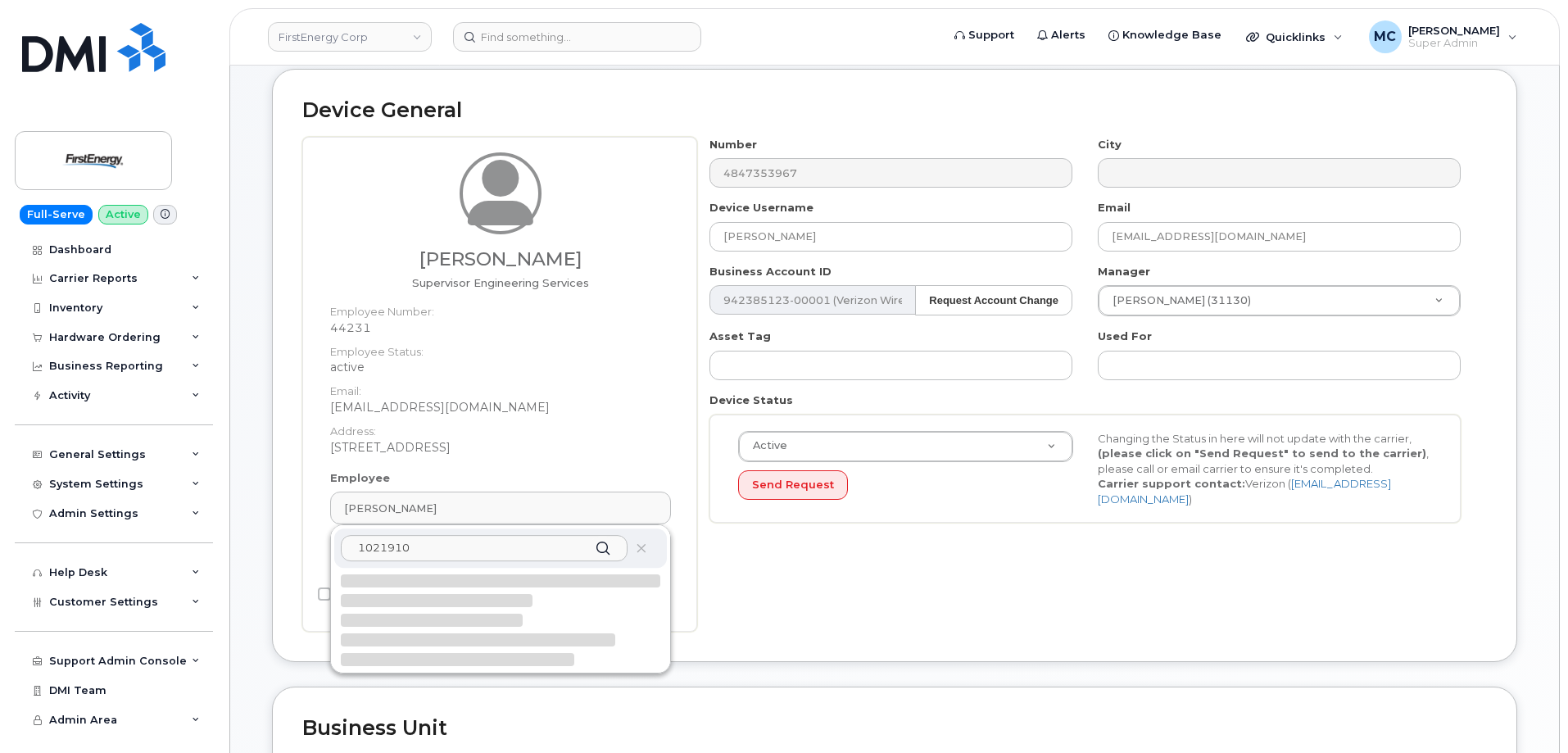
scroll to position [82, 0]
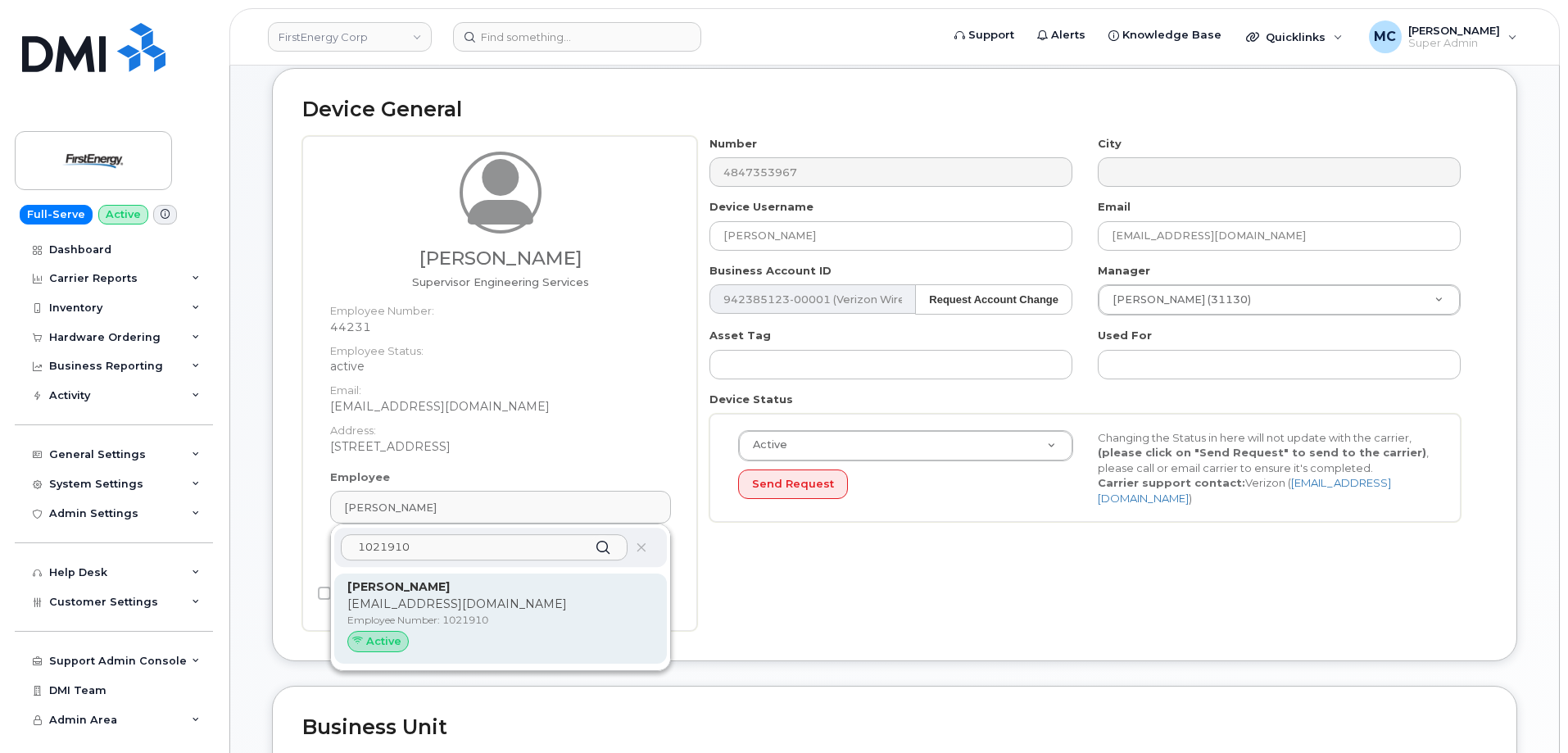
type input "1021910"
click at [489, 621] on p "Employee Number: 1021910" at bounding box center [501, 619] width 307 height 15
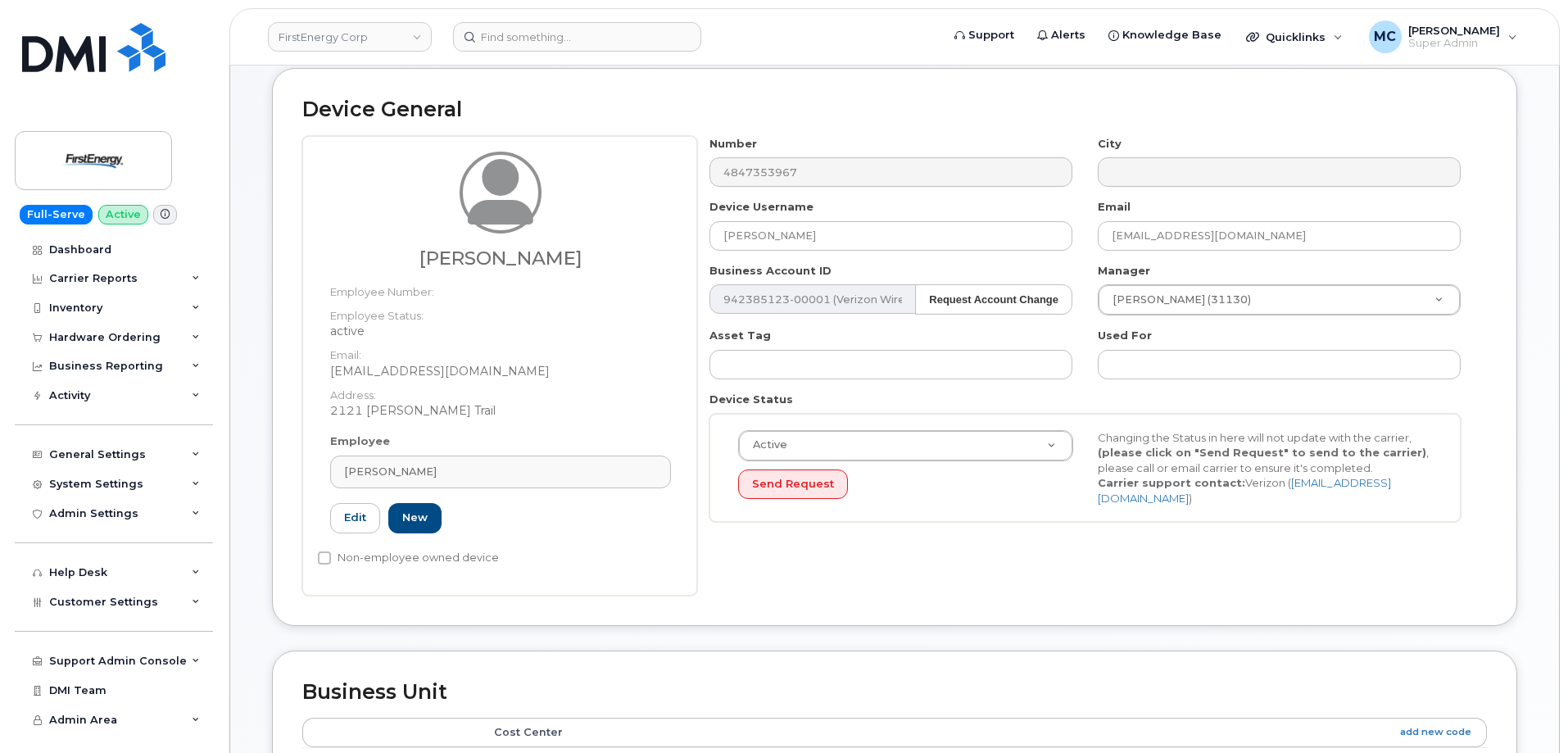
type input "1021910"
type input "[PERSON_NAME]"
type input "[EMAIL_ADDRESS][DOMAIN_NAME]"
type input "29510347"
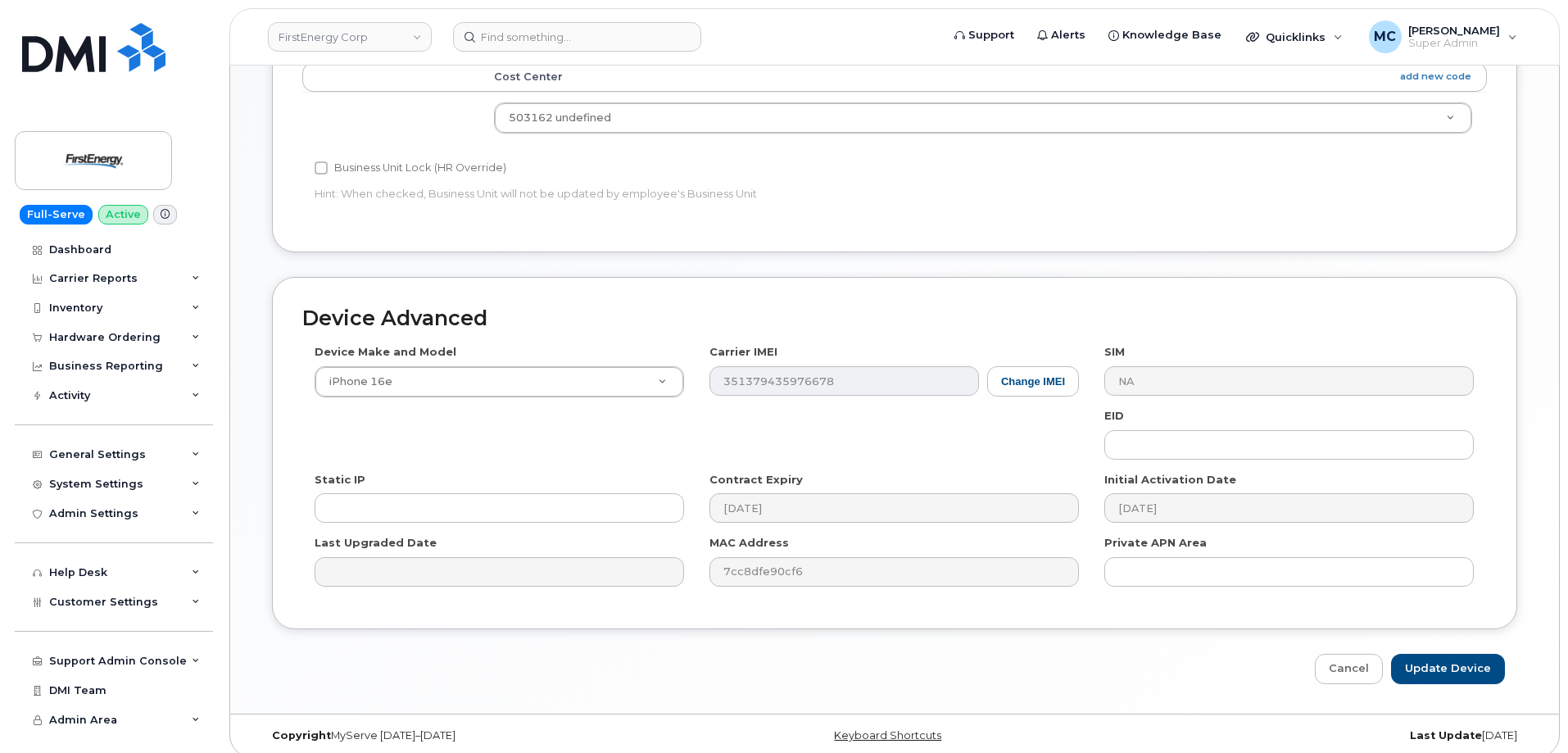
scroll to position [751, 0]
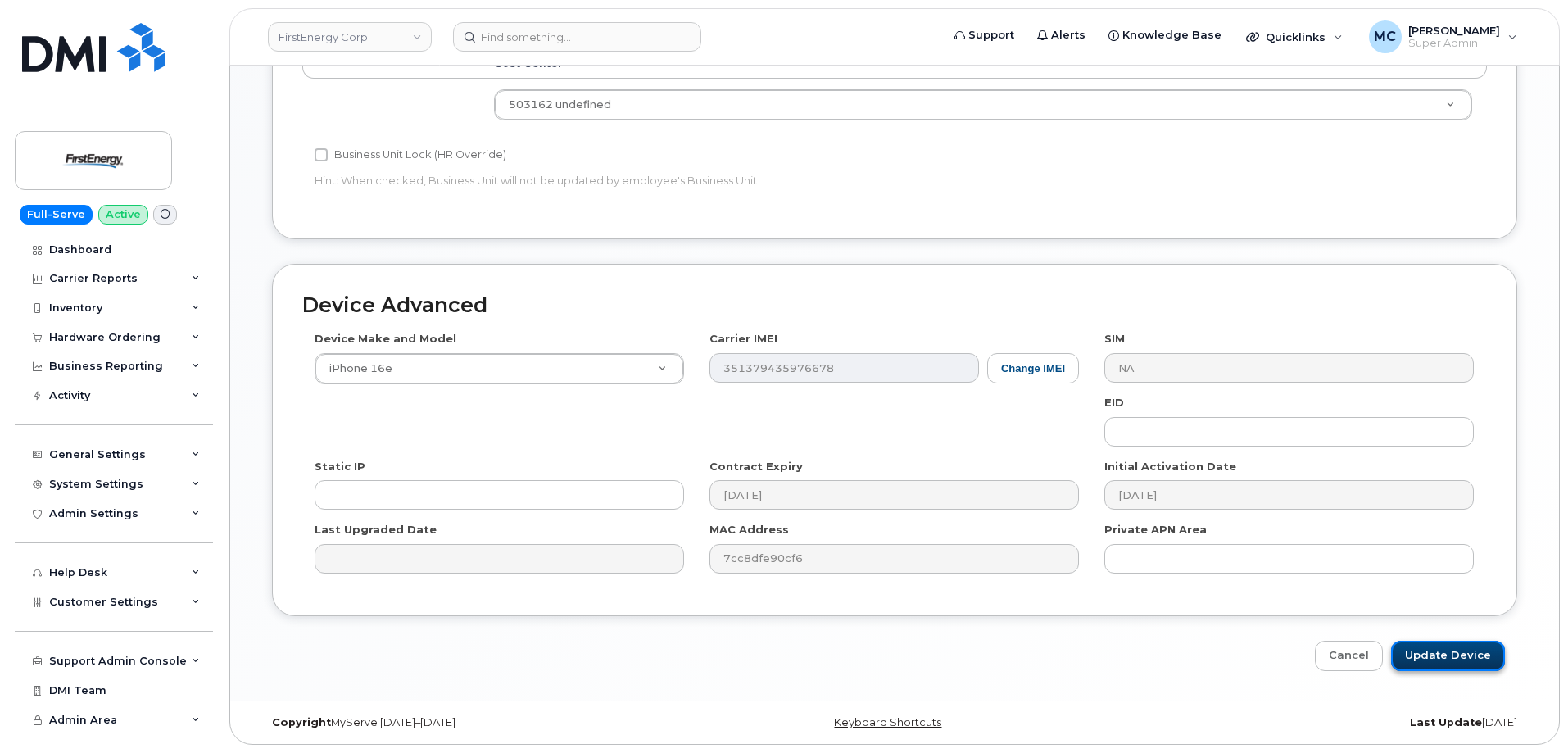
click at [1436, 661] on input "Update Device" at bounding box center [1447, 656] width 114 height 31
type input "Saving..."
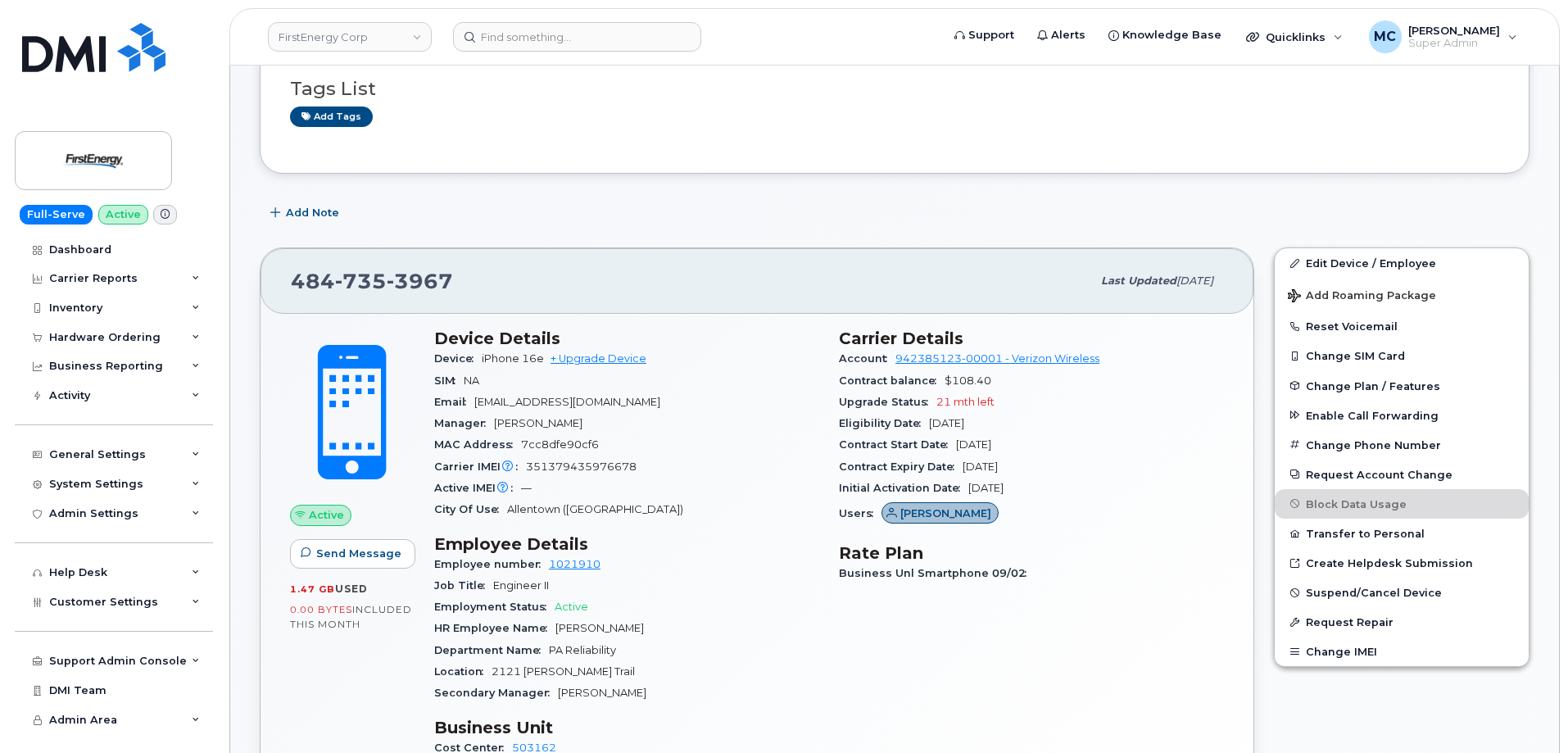
scroll to position [145, 0]
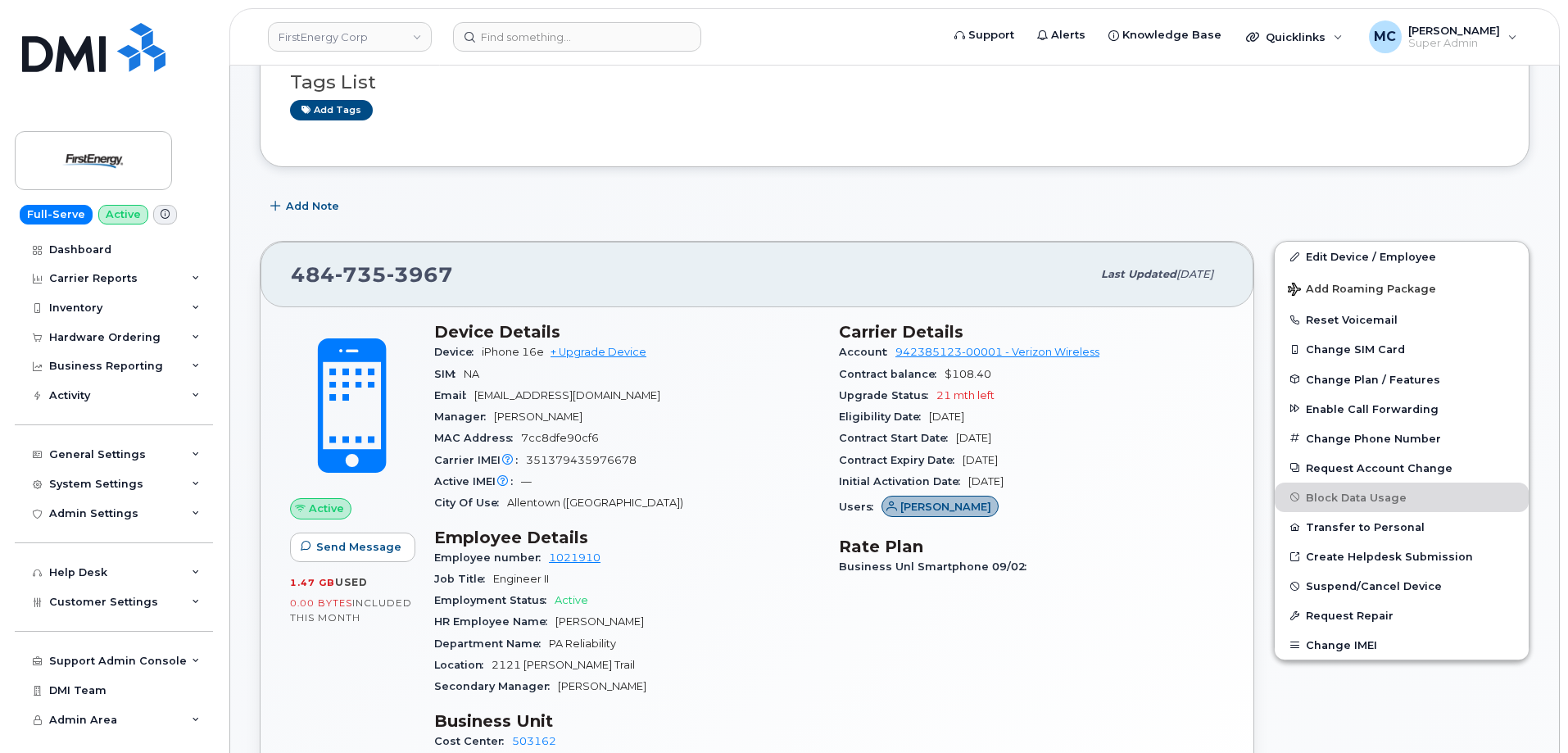
click at [957, 192] on div "Add Note" at bounding box center [894, 207] width 1270 height 30
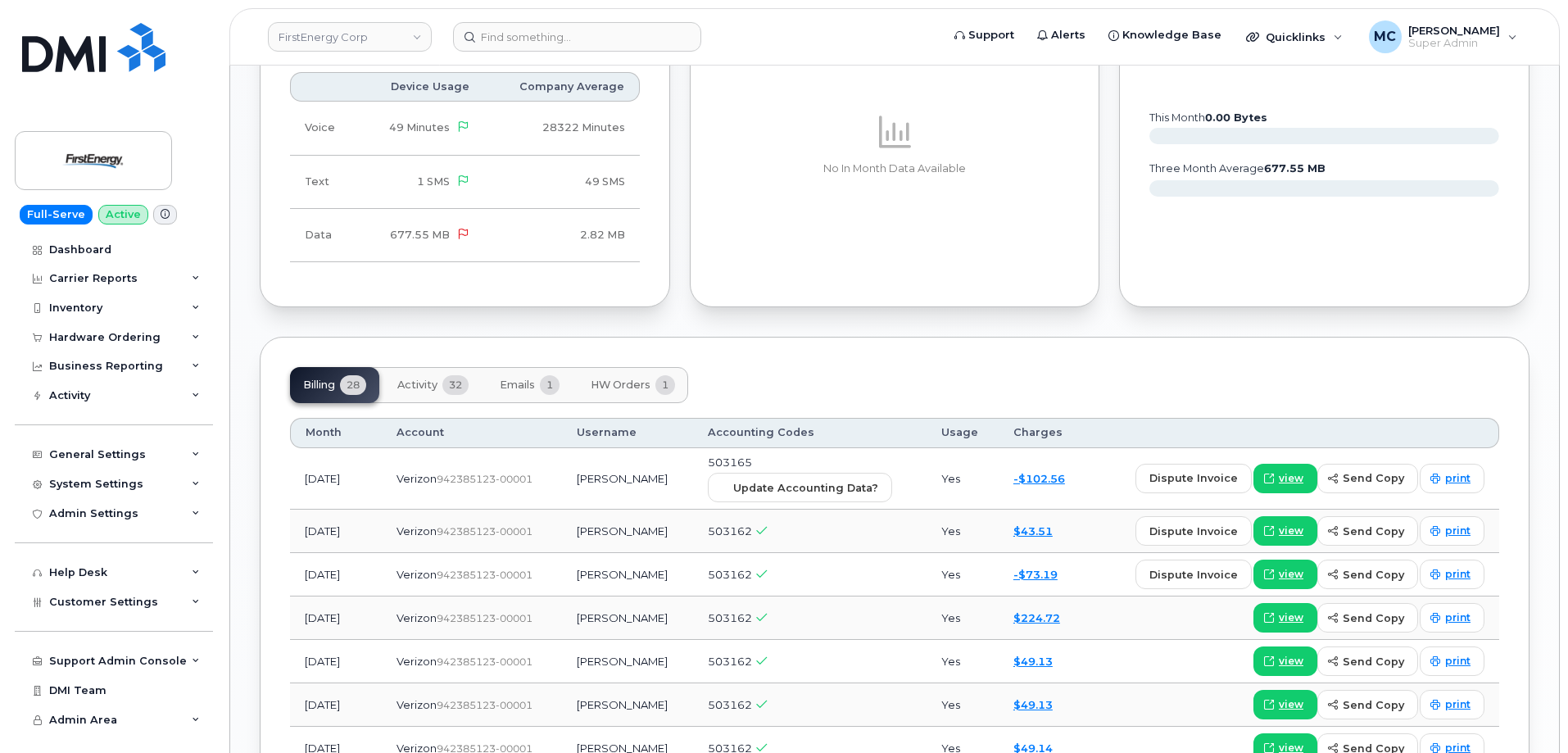
scroll to position [1360, 0]
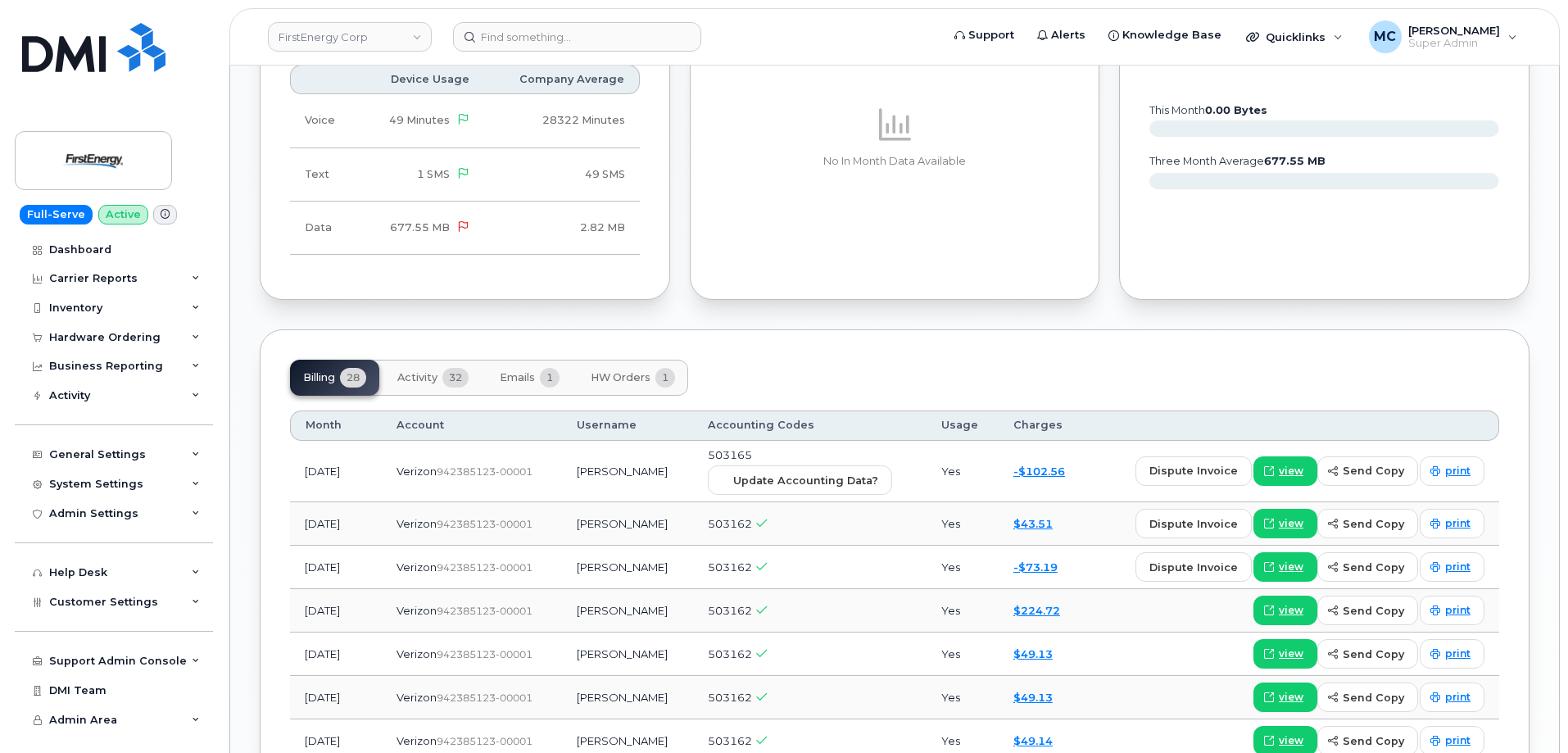
click at [445, 380] on span "32" at bounding box center [455, 378] width 26 height 20
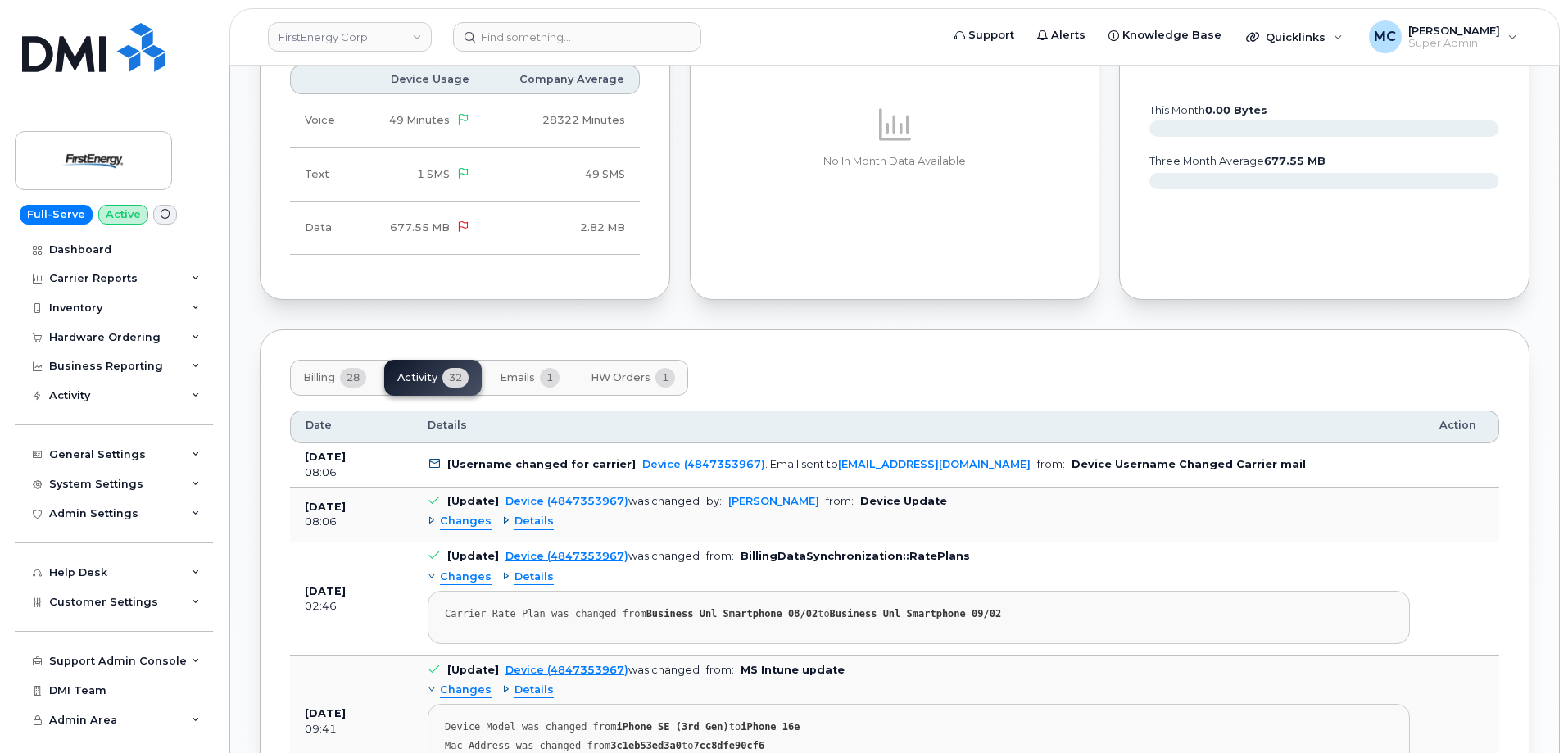
click at [946, 379] on div "Billing 28 Activity 32 Emails 1 HW Orders 1" at bounding box center [894, 378] width 1209 height 36
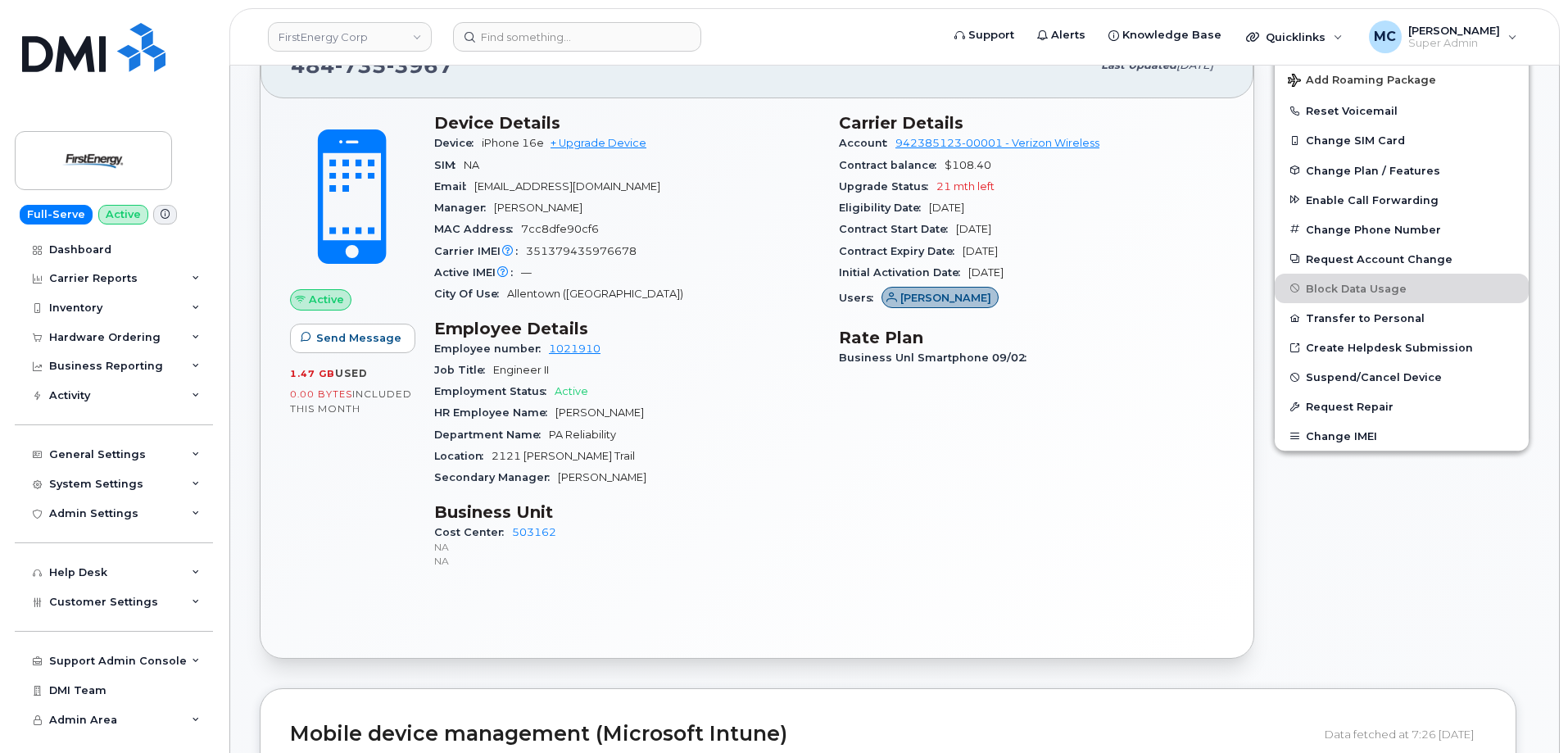
scroll to position [0, 0]
